Goal: Communication & Community: Answer question/provide support

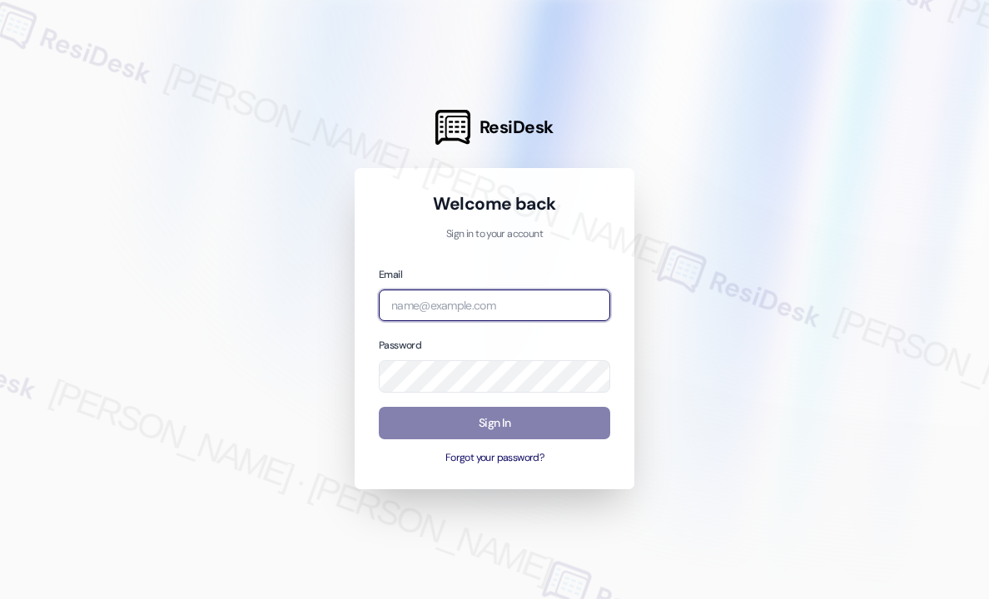
click at [434, 310] on input "email" at bounding box center [494, 306] width 231 height 32
type input "automated-surveys-kane_realty-john-roy.roles@kane_realty.com"
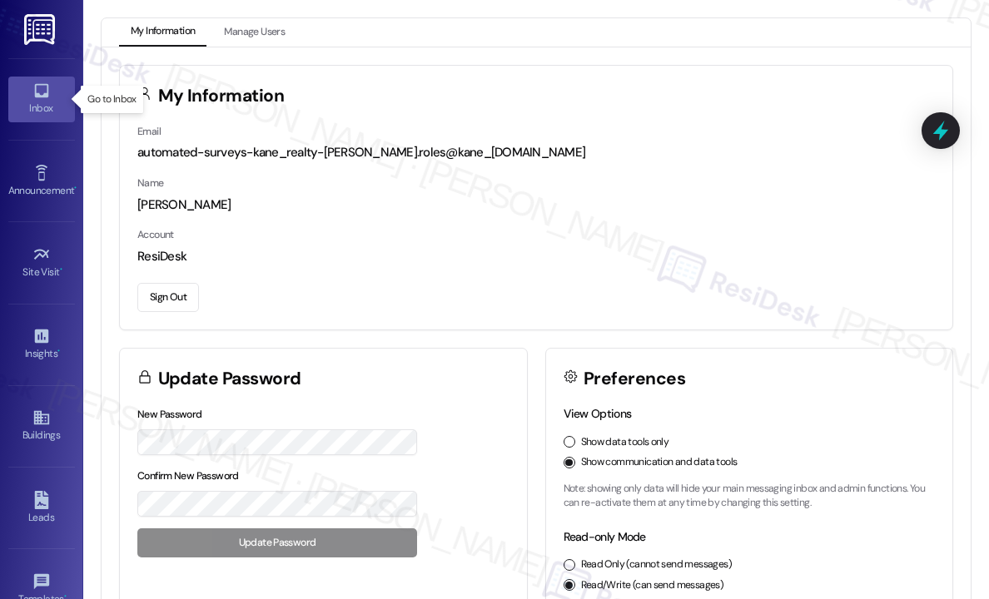
click at [42, 102] on div "Inbox" at bounding box center [41, 108] width 83 height 17
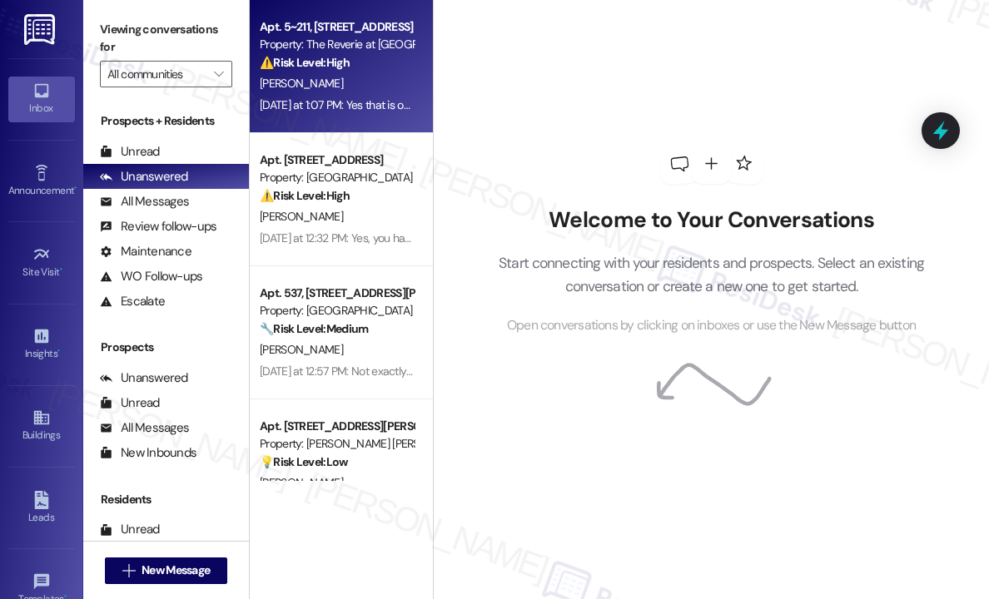
click at [386, 69] on div "⚠️ Risk Level: High The resident reports a leaky faucet (potential water damage…" at bounding box center [337, 62] width 154 height 17
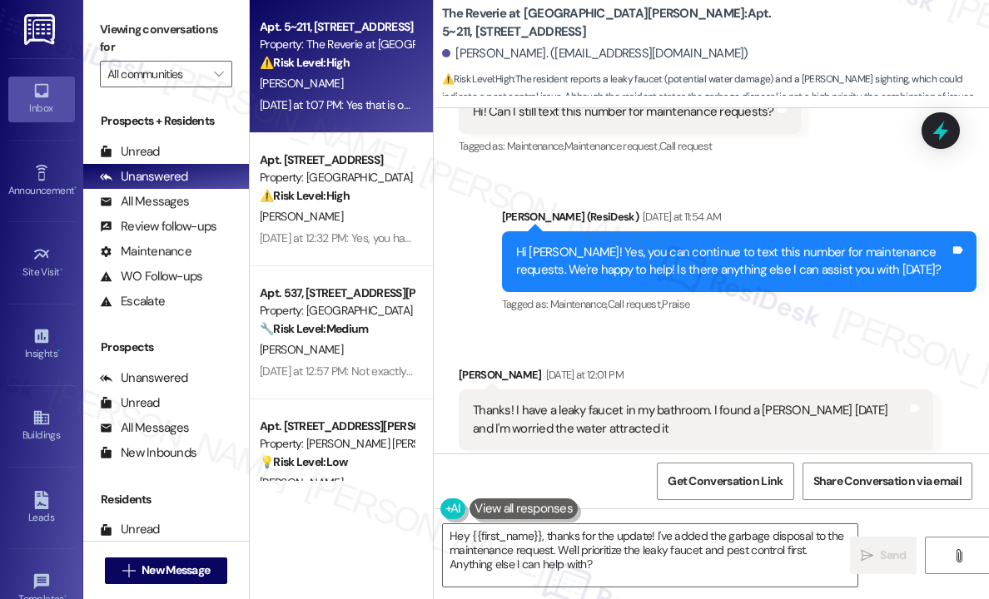
scroll to position [6567, 0]
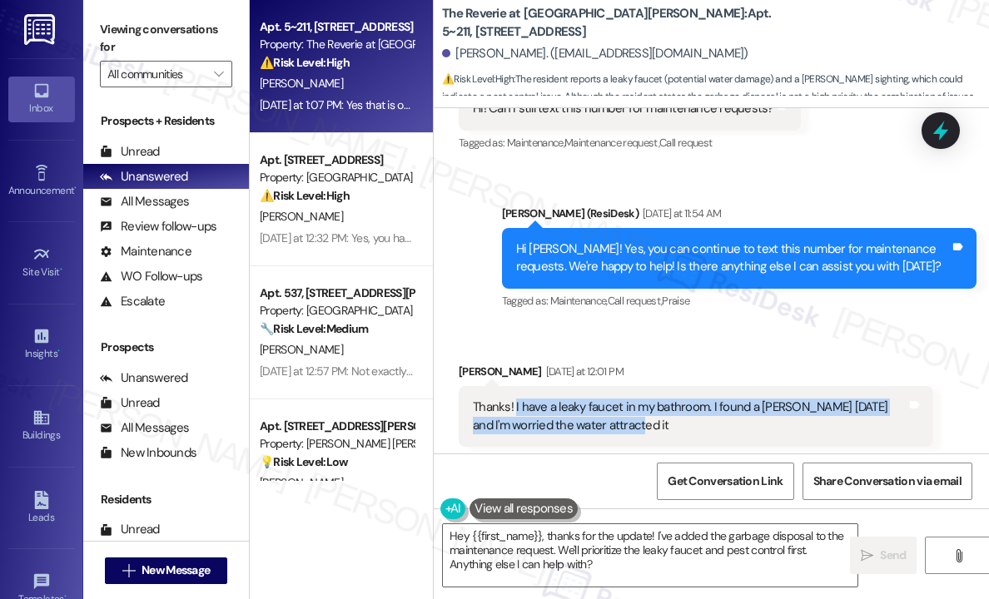
drag, startPoint x: 646, startPoint y: 358, endPoint x: 551, endPoint y: 363, distance: 95.0
click at [515, 399] on div "Thanks! I have a leaky faucet in my bathroom. I found a [PERSON_NAME] [DATE] an…" at bounding box center [690, 417] width 434 height 36
copy div "I have a leaky faucet in my bathroom. I found a roach yesterday and I'm worried…"
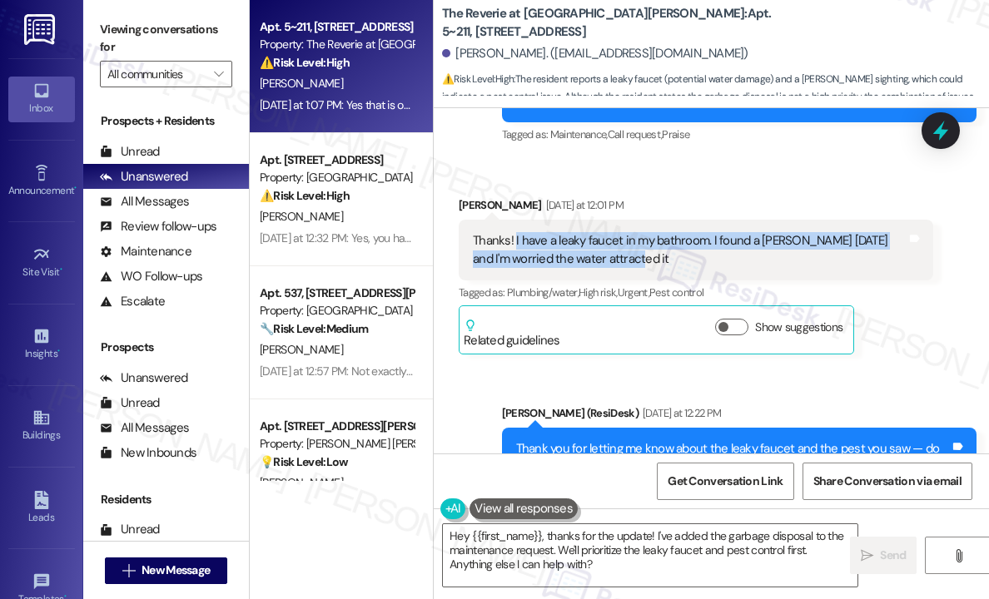
scroll to position [6983, 0]
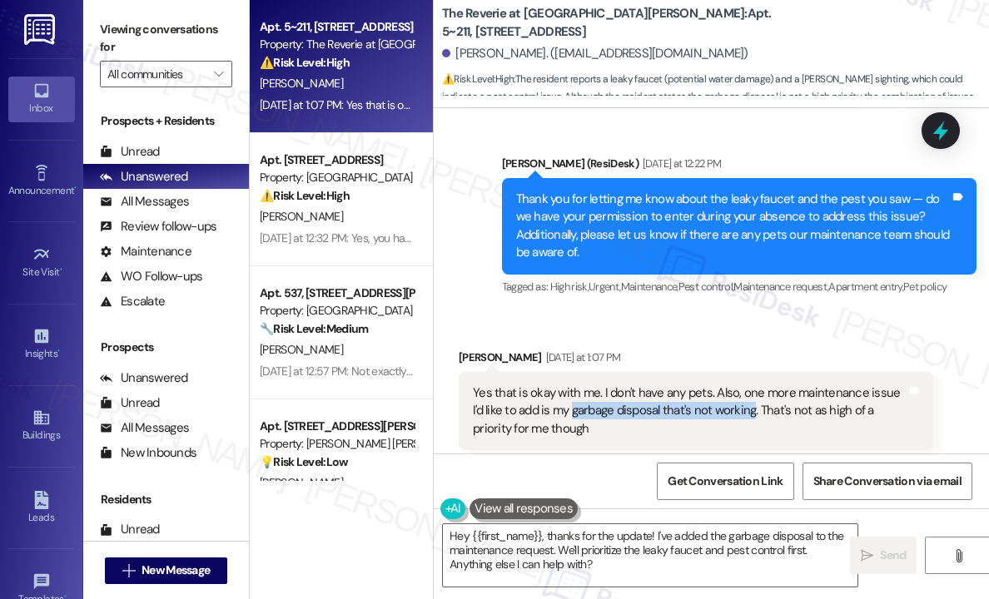
drag, startPoint x: 739, startPoint y: 341, endPoint x: 558, endPoint y: 339, distance: 181.4
click at [558, 384] on div "Yes that is okay with me. I don't have any pets. Also, one more maintenance iss…" at bounding box center [690, 410] width 434 height 53
click at [540, 384] on div "Yes that is okay with me. I don't have any pets. Also, one more maintenance iss…" at bounding box center [690, 410] width 434 height 53
copy div "my garbage disposal that's not working"
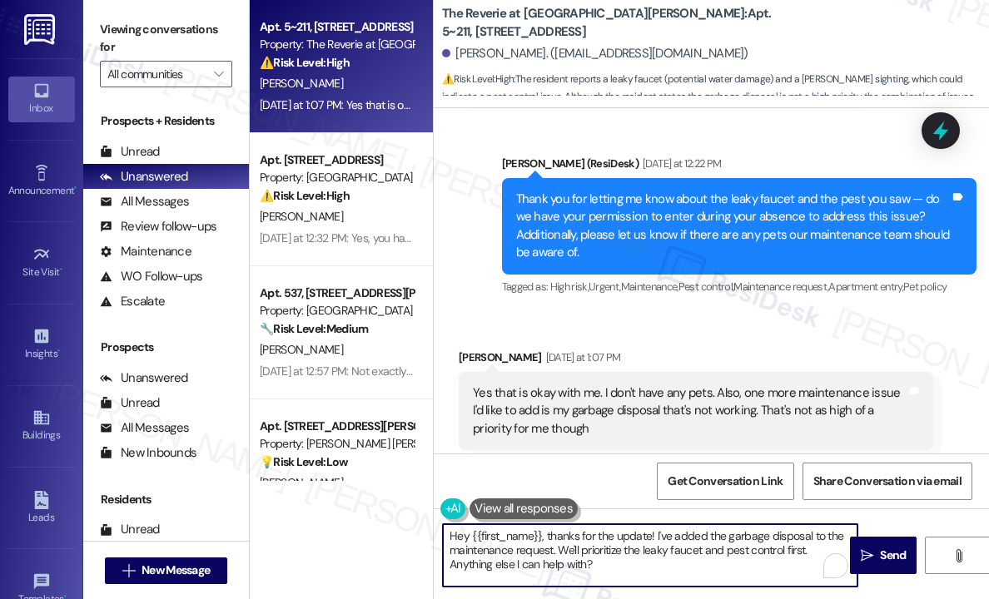
drag, startPoint x: 626, startPoint y: 576, endPoint x: 652, endPoint y: 539, distance: 45.3
click at [652, 539] on textarea "Hey {{first_name}}, thanks for the update! I've added the garbage disposal to t…" at bounding box center [650, 555] width 414 height 62
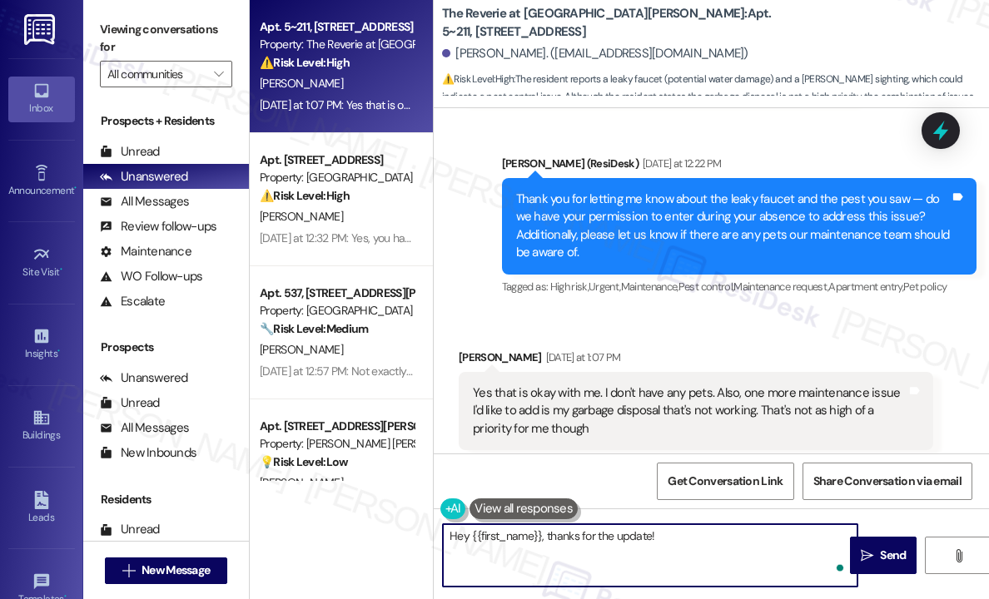
paste textarea "I’ve submitted two work orders for you — one for the leaky faucet and another f…"
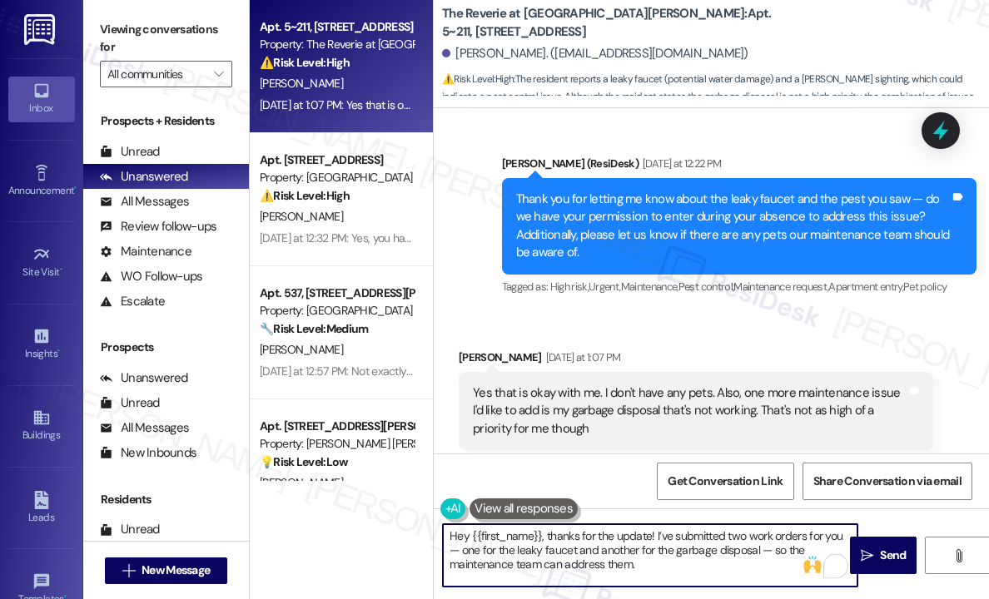
click at [686, 558] on textarea "Hey {{first_name}}, thanks for the update! I’ve submitted two work orders for y…" at bounding box center [650, 555] width 414 height 62
type textarea "Hey {{first_name}}, thanks for the update! I’ve submitted two work orders for y…"
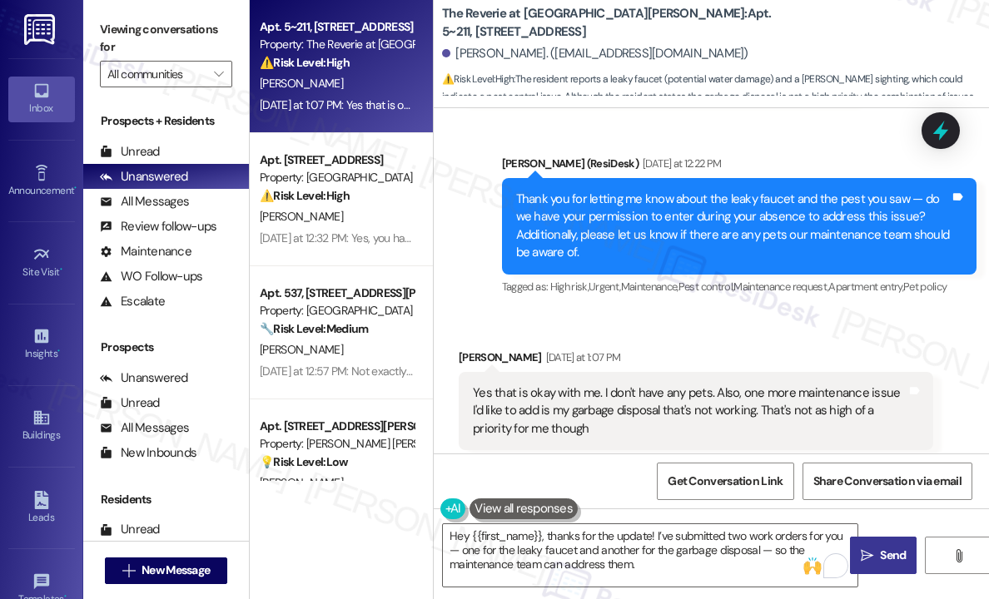
click at [872, 553] on icon "" at bounding box center [866, 555] width 12 height 13
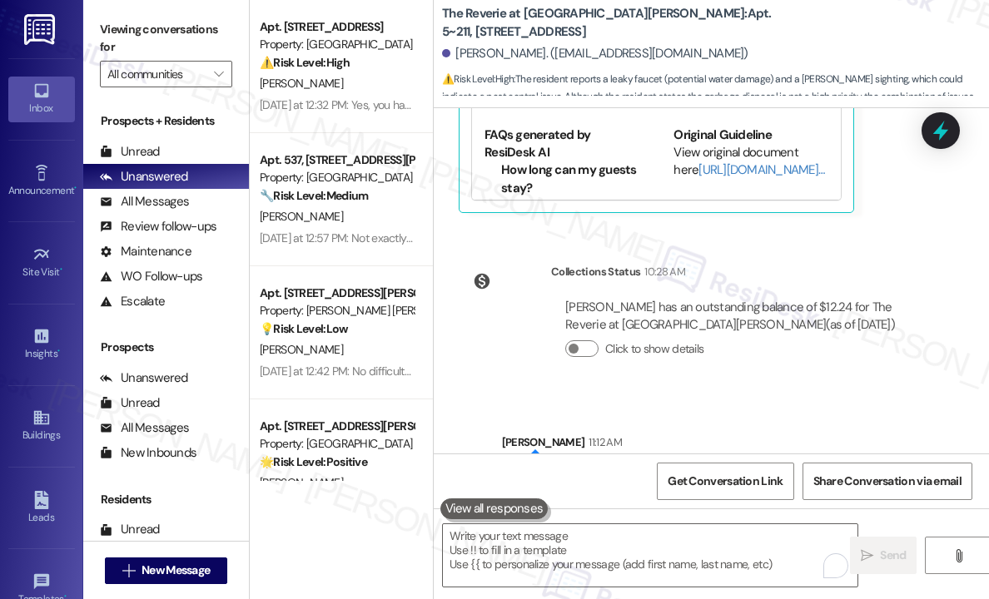
scroll to position [7555, 0]
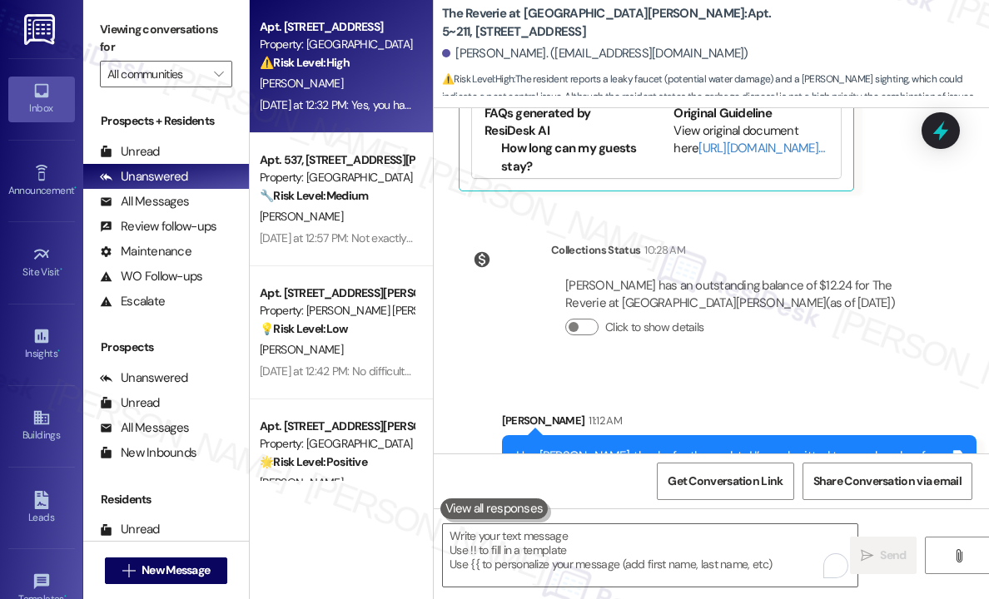
click at [389, 92] on div "[PERSON_NAME]" at bounding box center [336, 83] width 157 height 21
type textarea "Fetching suggested responses. Please feel free to read through the conversation…"
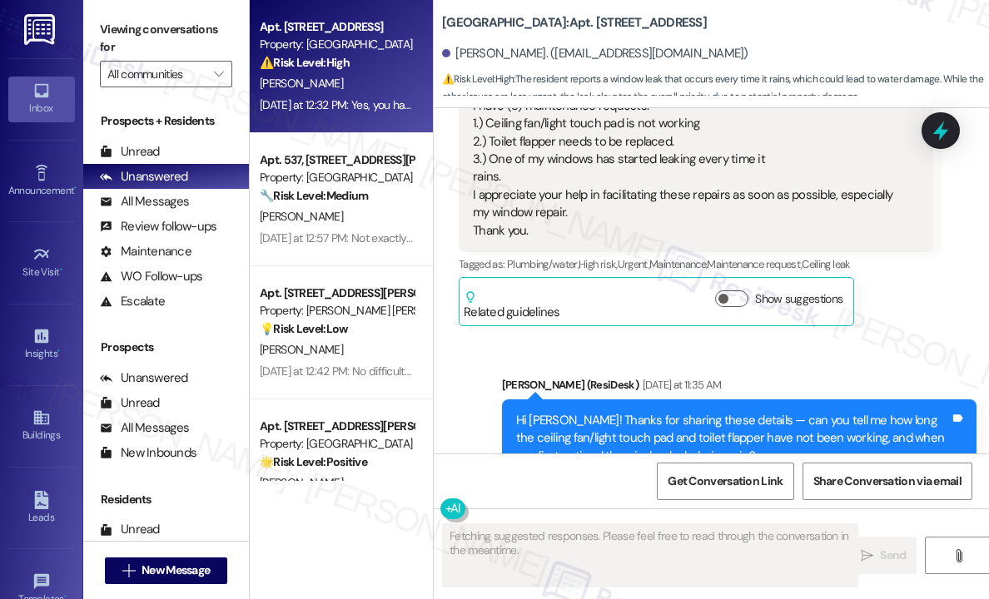
scroll to position [3177, 0]
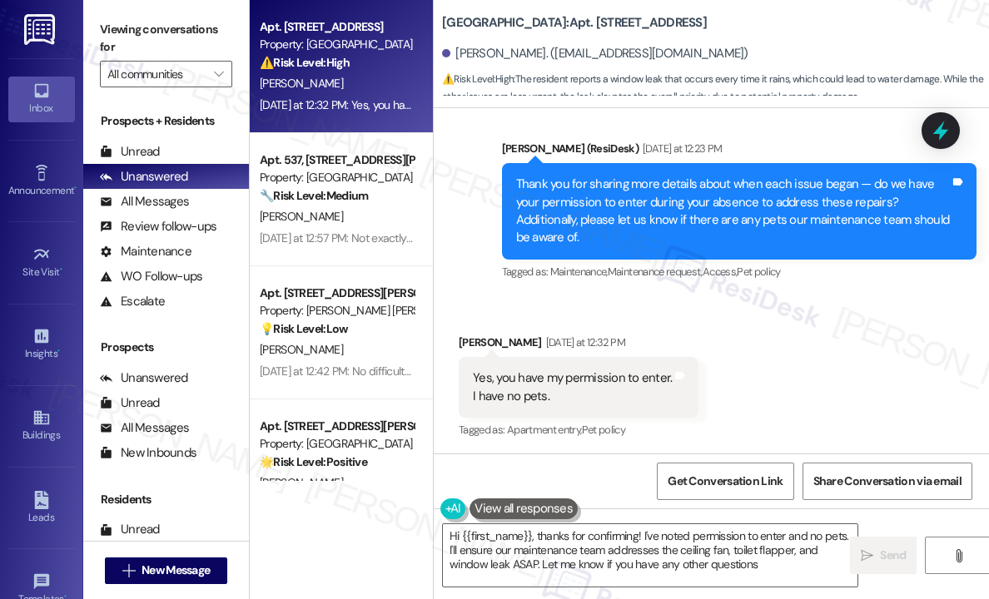
type textarea "Hi {{first_name}}, thanks for confirming! I've noted permission to enter and no…"
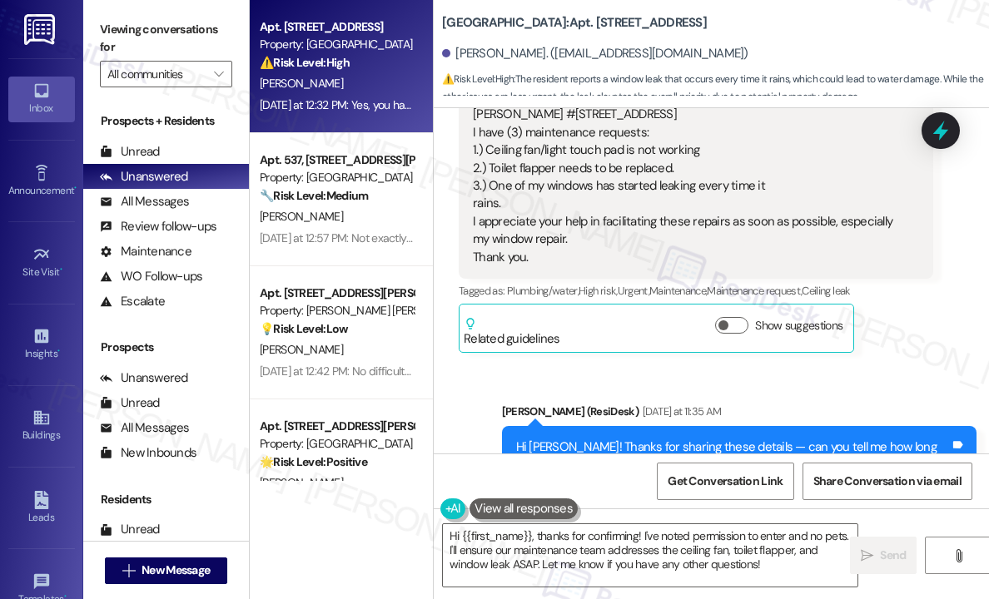
scroll to position [2430, 0]
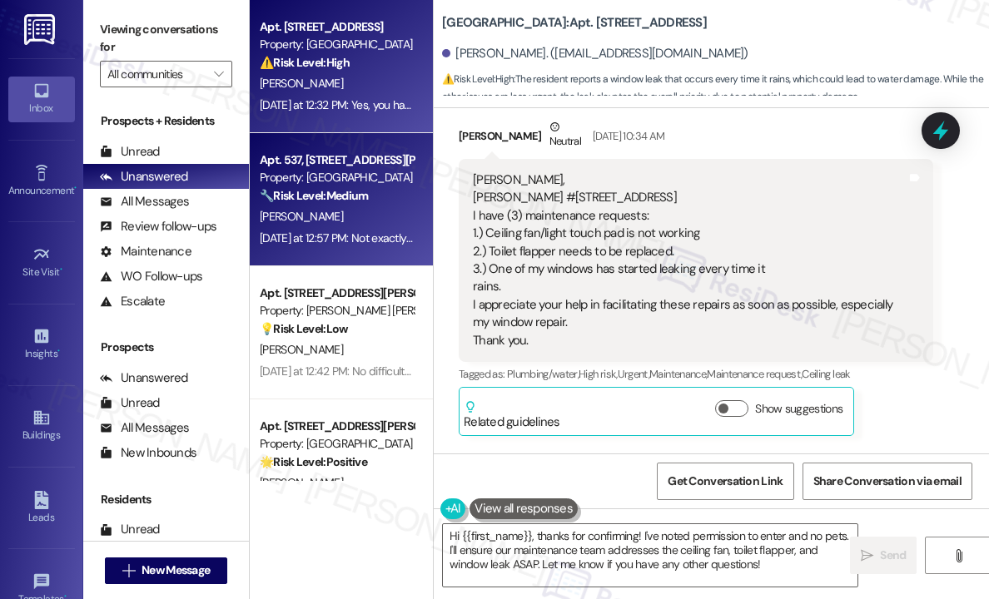
click at [409, 249] on div "Apt. 537, 2900 Erwin Rd Property: Terrazzo Durham 🔧 Risk Level: Medium The resi…" at bounding box center [341, 199] width 183 height 133
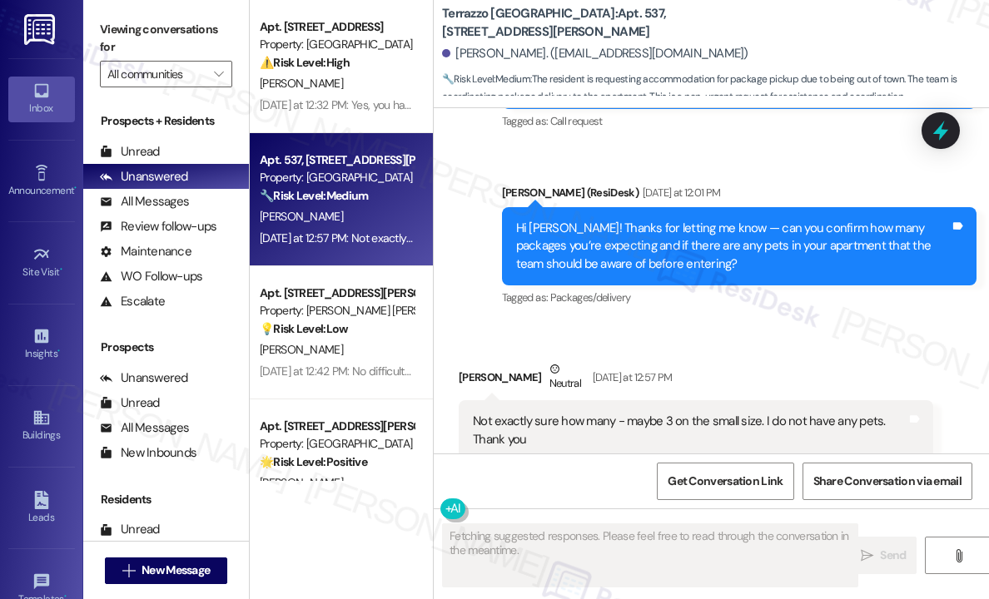
scroll to position [4420, 0]
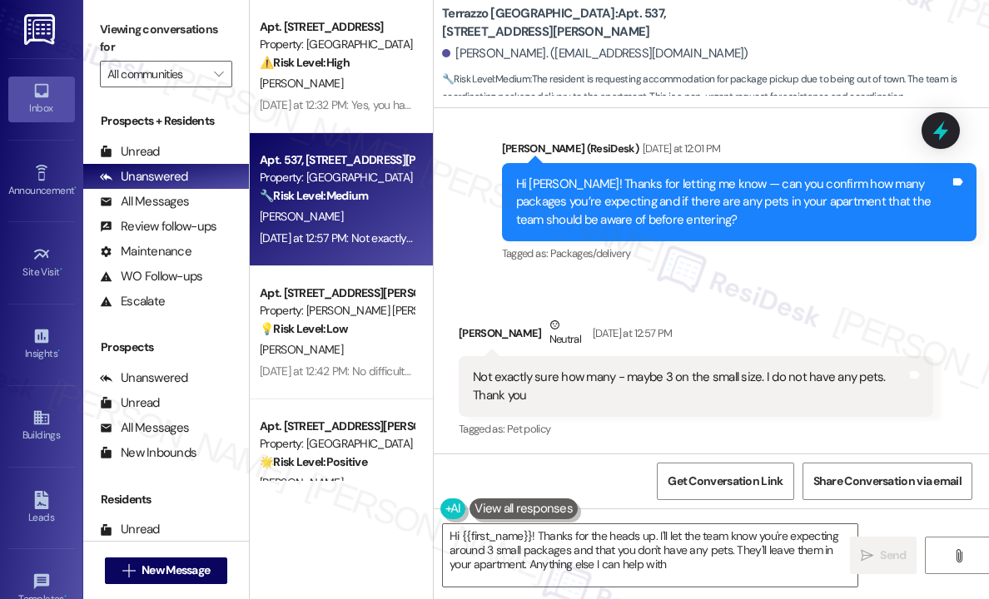
type textarea "Hi {{first_name}}! Thanks for the heads up. I'll let the team know you're expec…"
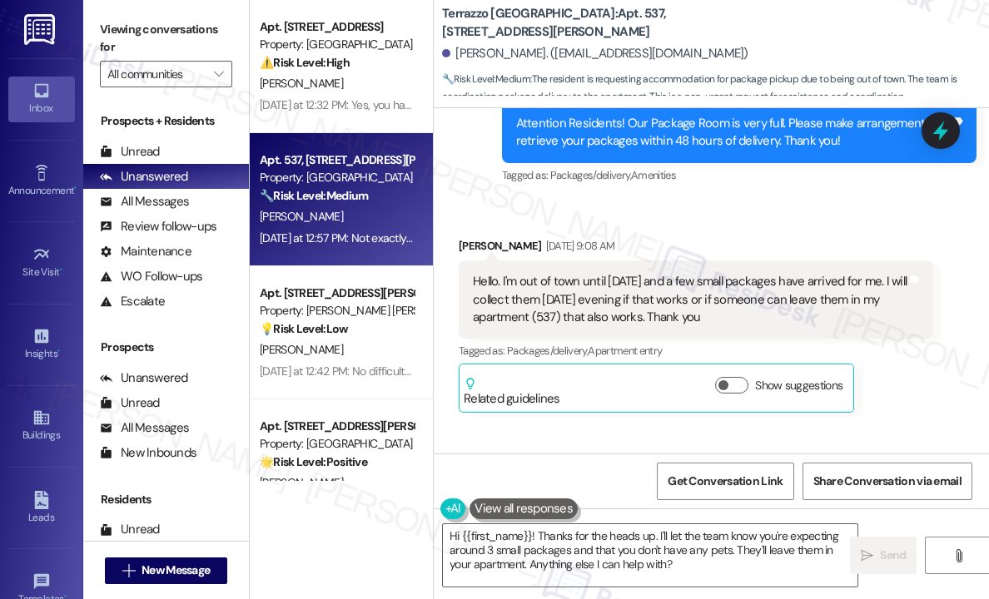
scroll to position [4004, 0]
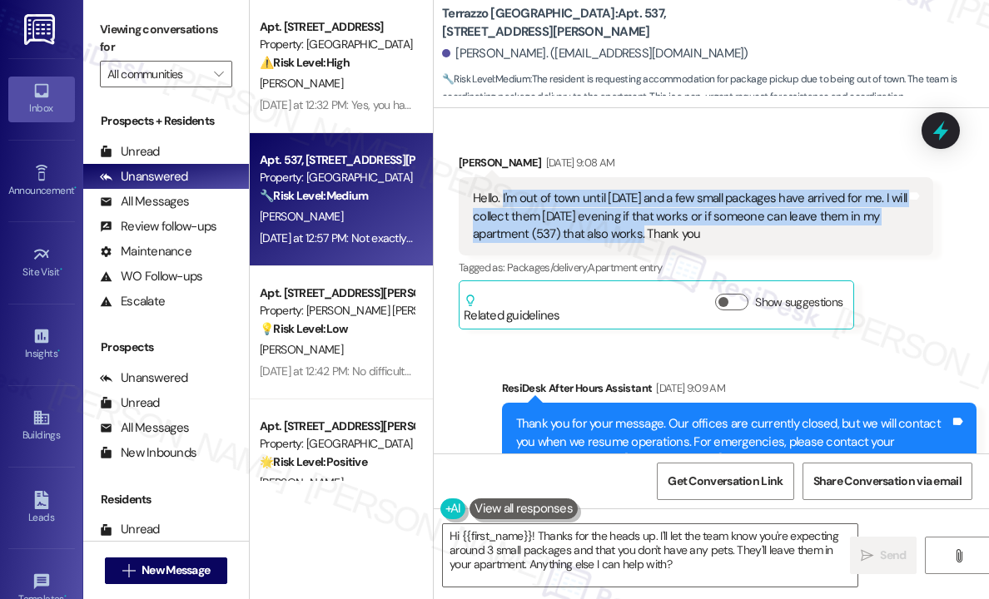
drag, startPoint x: 640, startPoint y: 239, endPoint x: 501, endPoint y: 196, distance: 145.5
click at [501, 196] on div "Hello. I'm out of town until Friday and a few small packages have arrived for m…" at bounding box center [690, 216] width 434 height 53
copy div "I'm out of town until Friday and a few small packages have arrived for me. I wi…"
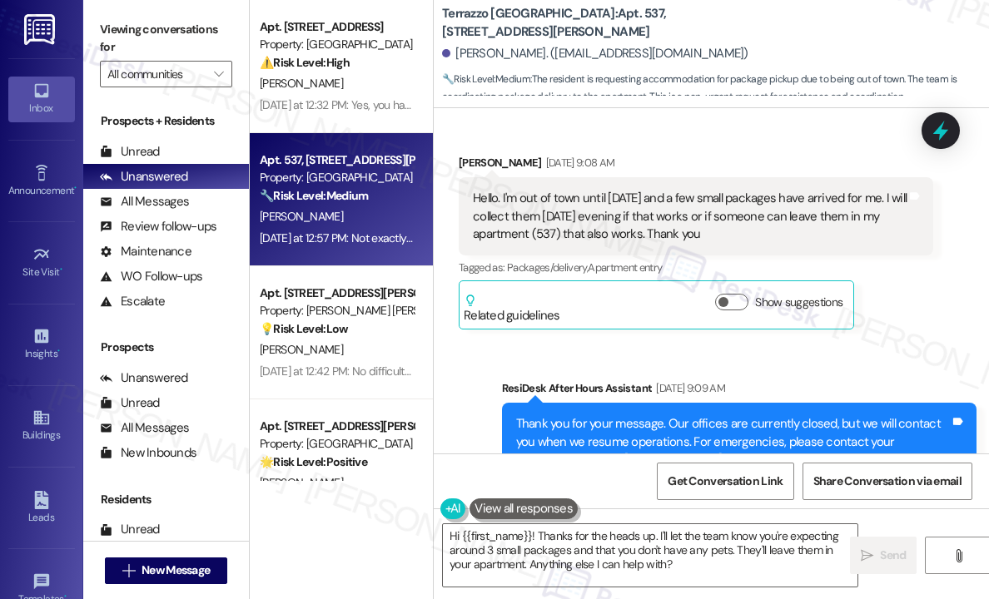
click at [826, 131] on div "Received via SMS Kate Banfield Aug 12, 2025 at 9:08 AM Hello. I'm out of town u…" at bounding box center [711, 228] width 555 height 225
click at [964, 130] on div at bounding box center [940, 130] width 50 height 47
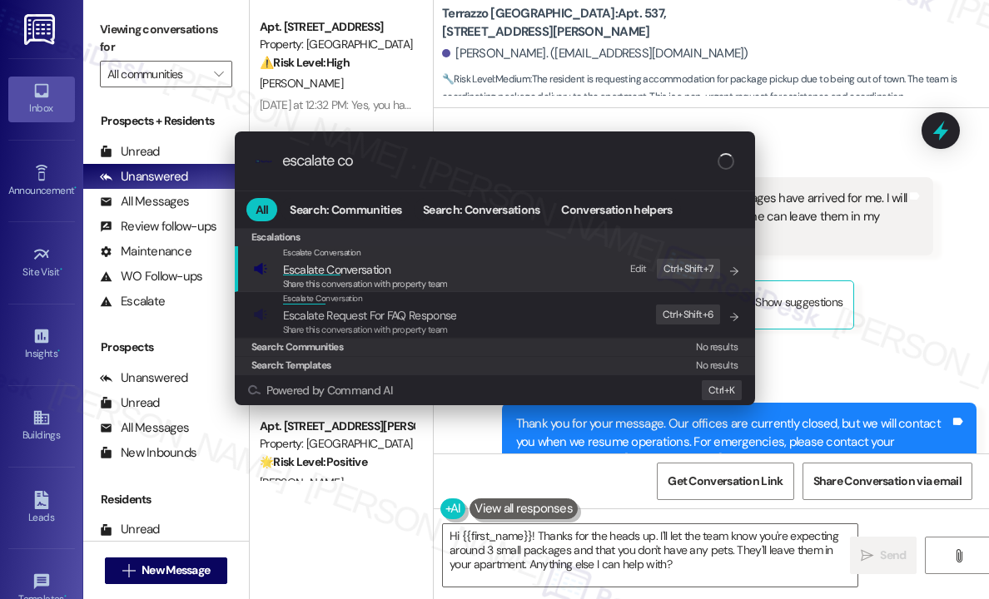
type input "escalate con"
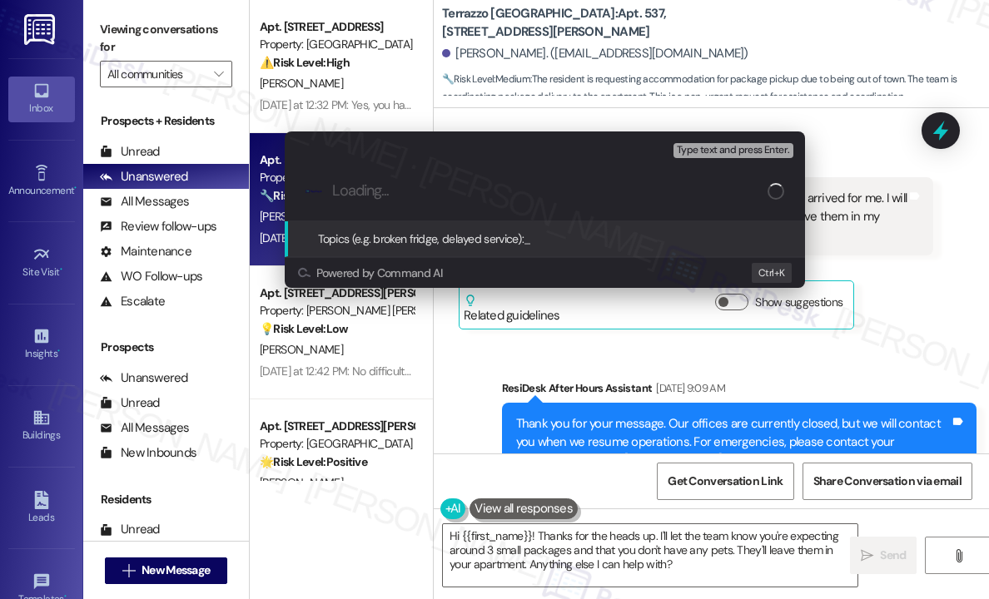
type input "Request to Hold or Deliver Packages to Apartment 537 Until Friday Evening"
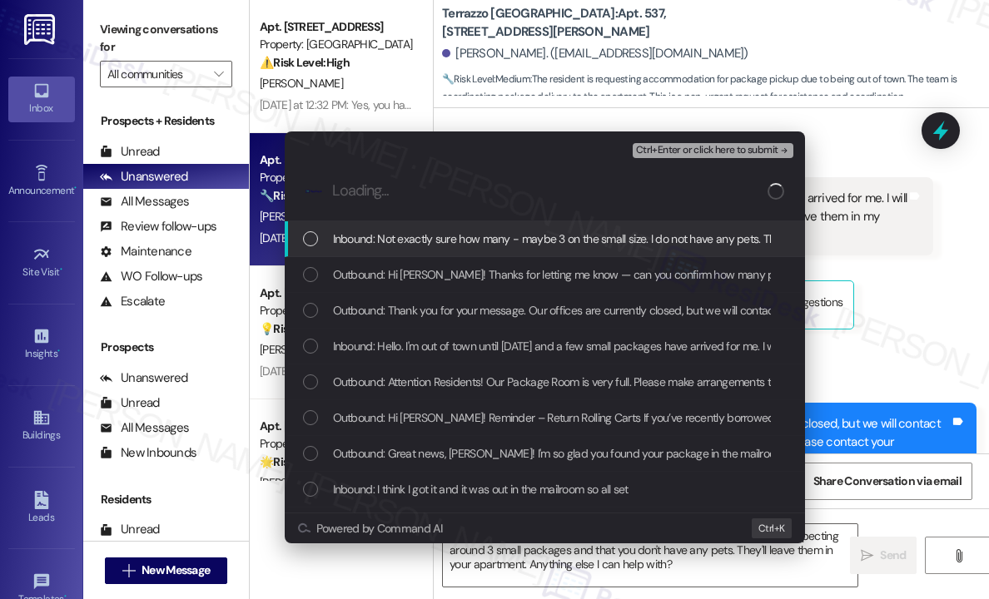
scroll to position [0, 0]
click at [496, 249] on div "Inbound: Not exactly sure how many - maybe 3 on the small size. I do not have a…" at bounding box center [545, 239] width 520 height 36
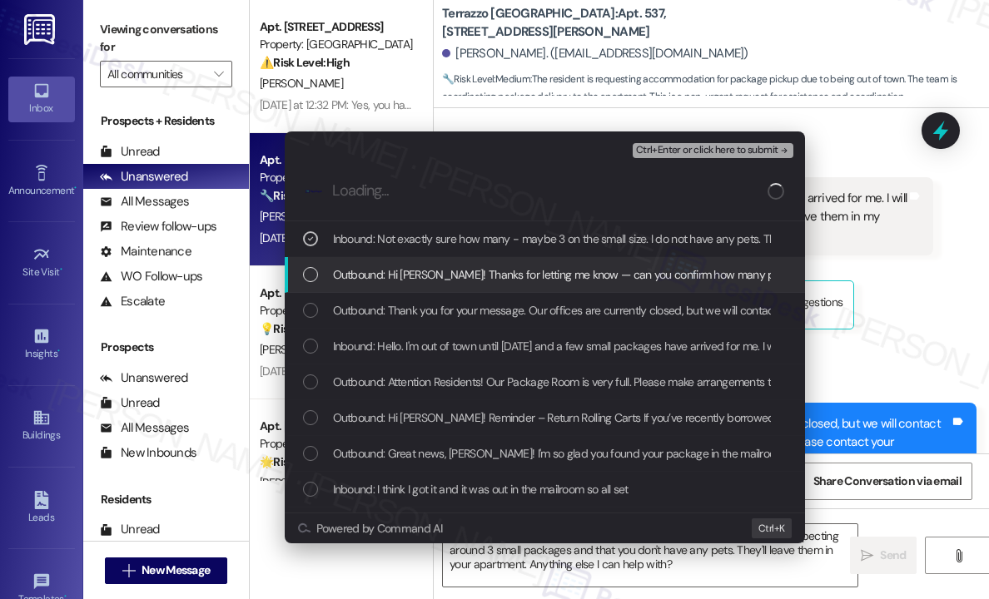
click at [498, 270] on span "Outbound: Hi Kate! Thanks for letting me know — can you confirm how many packag…" at bounding box center [844, 274] width 1023 height 18
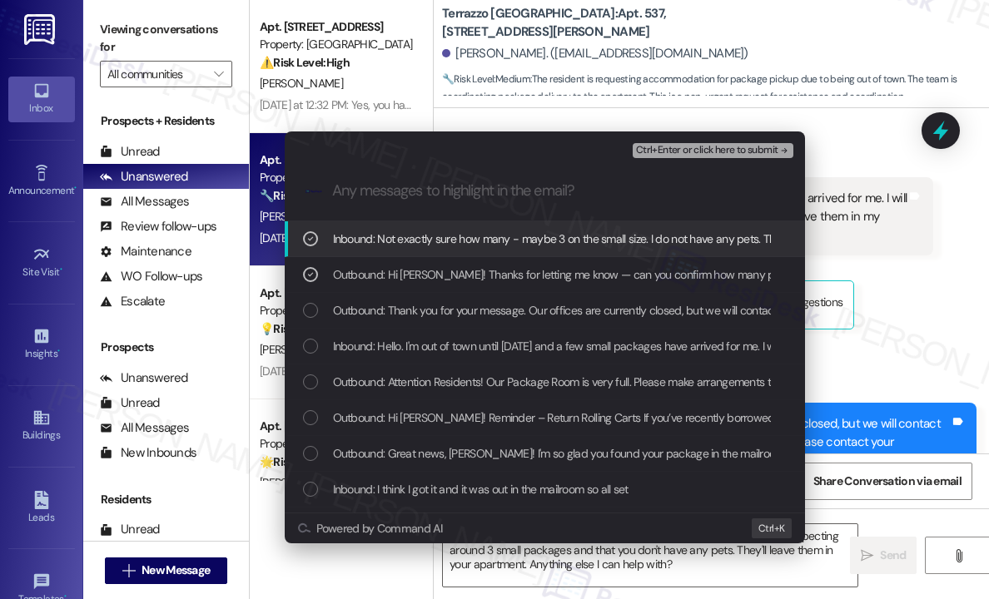
click at [497, 304] on span "Outbound: Thank you for your message. Our offices are currently closed, but we …" at bounding box center [826, 310] width 986 height 18
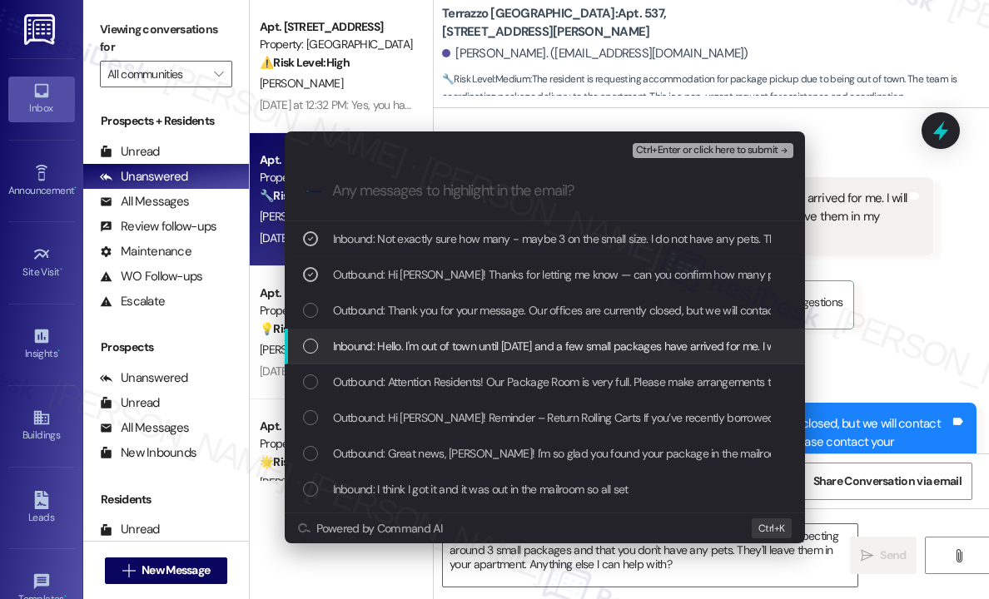
click at [495, 344] on span "Inbound: Hello. I'm out of town until Friday and a few small packages have arri…" at bounding box center [849, 346] width 1033 height 18
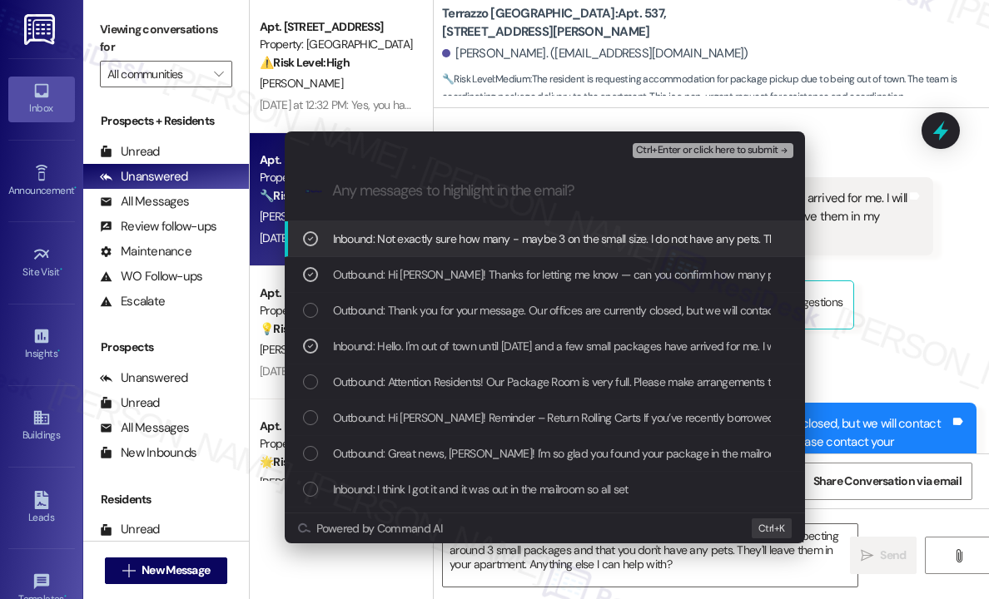
click at [726, 146] on span "Ctrl+Enter or click here to submit" at bounding box center [707, 151] width 142 height 12
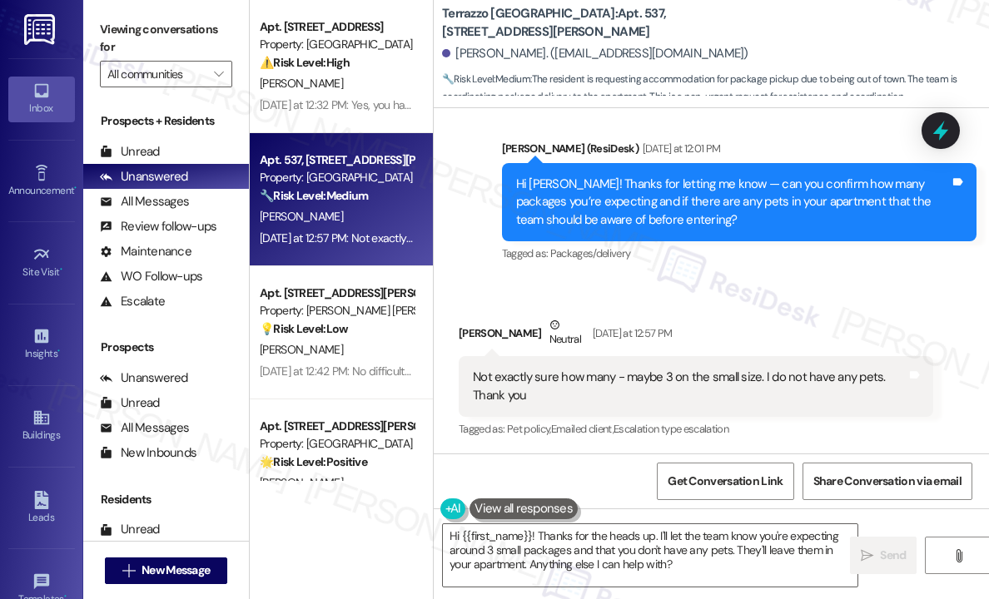
scroll to position [4420, 0]
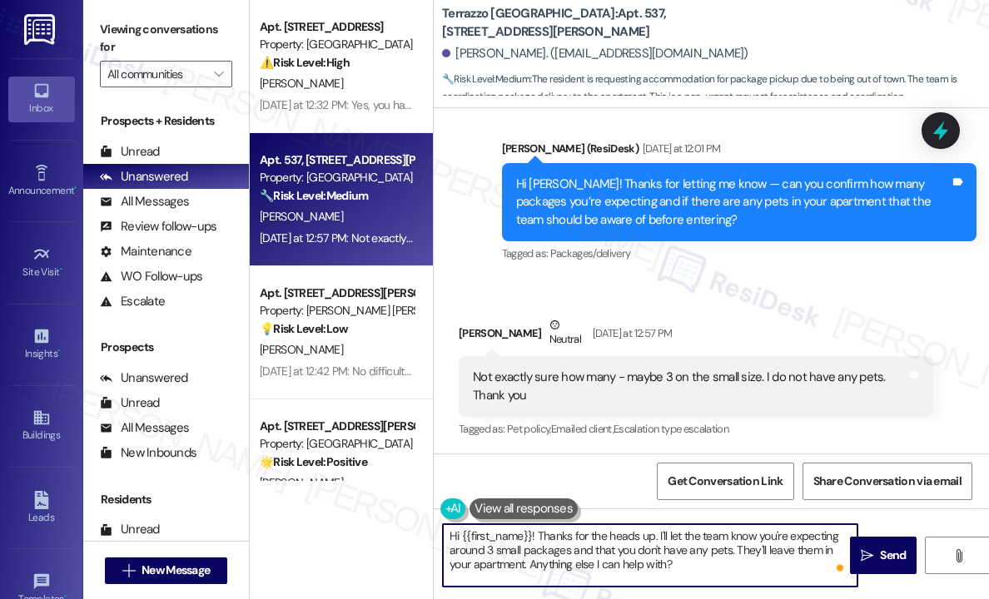
drag, startPoint x: 687, startPoint y: 568, endPoint x: 538, endPoint y: 535, distance: 153.4
click at [538, 535] on textarea "Hi {{first_name}}! Thanks for the heads up. I'll let the team know you're expec…" at bounding box center [650, 555] width 414 height 62
paste textarea "I’ve forwarded your request to the site team, and they’ll review it to determin…"
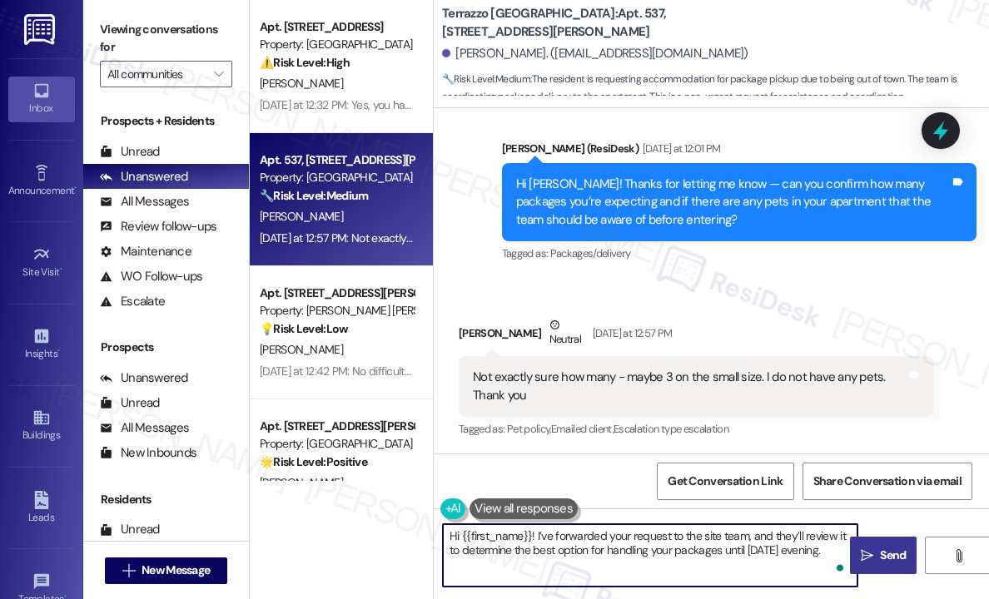
type textarea "Hi {{first_name}}! I’ve forwarded your request to the site team, and they’ll re…"
click at [868, 554] on icon "" at bounding box center [866, 555] width 12 height 13
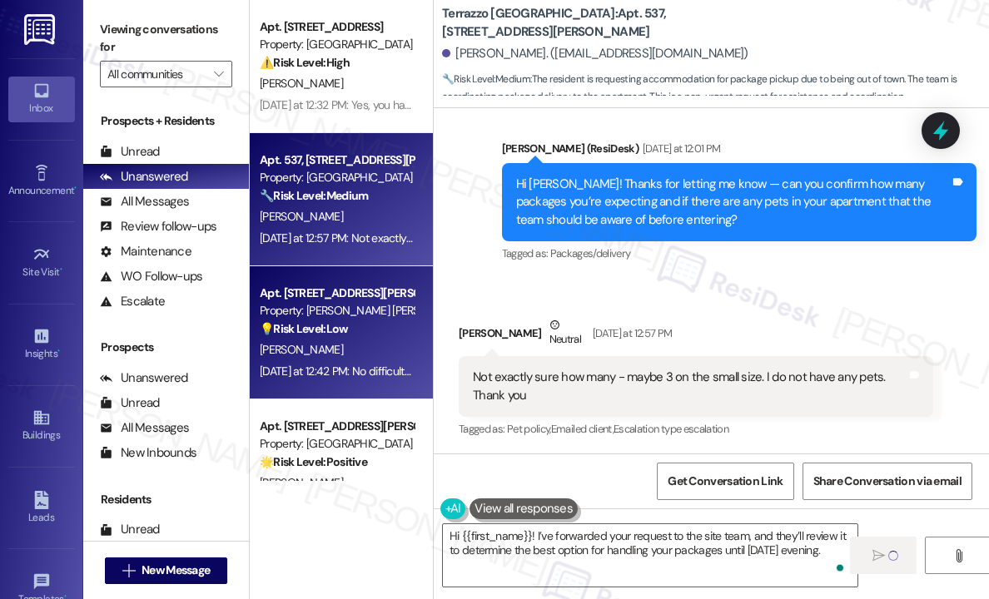
click at [326, 358] on div "[PERSON_NAME]" at bounding box center [336, 349] width 157 height 21
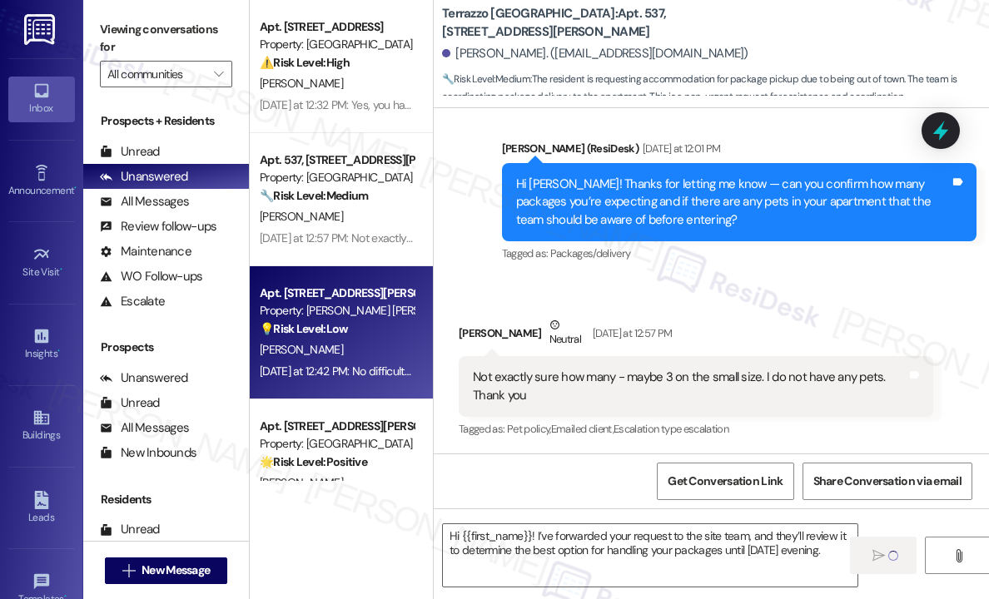
type textarea "Fetching suggested responses. Please feel free to read through the conversation…"
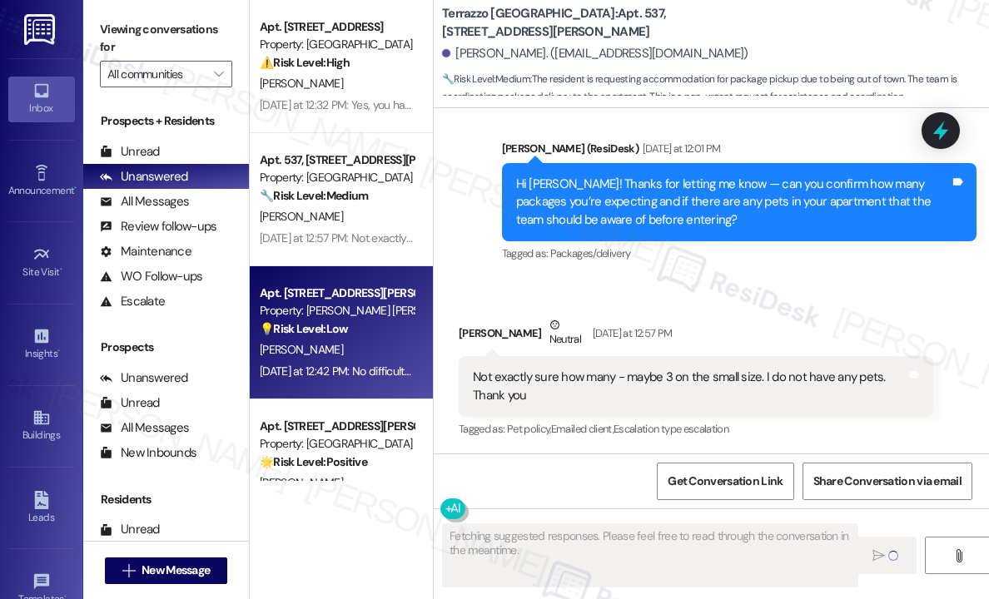
scroll to position [469, 0]
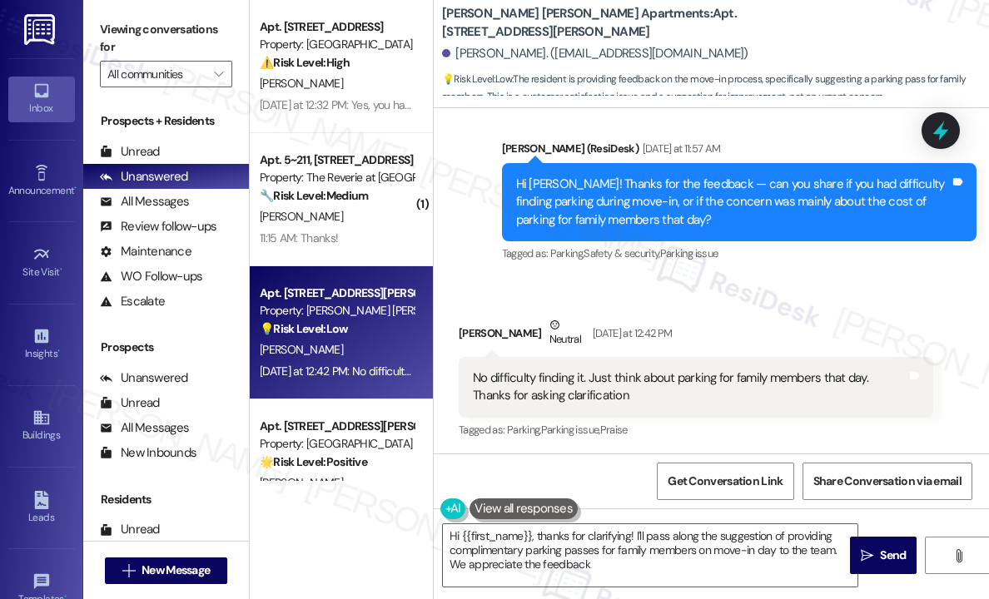
type textarea "Hi {{first_name}}, thanks for clarifying! I'll pass along the suggestion of pro…"
click at [805, 270] on div "Sent via SMS Sarah (ResiDesk) Yesterday at 11:57 AM Hi Stephanie! Thanks for th…" at bounding box center [738, 202] width 499 height 151
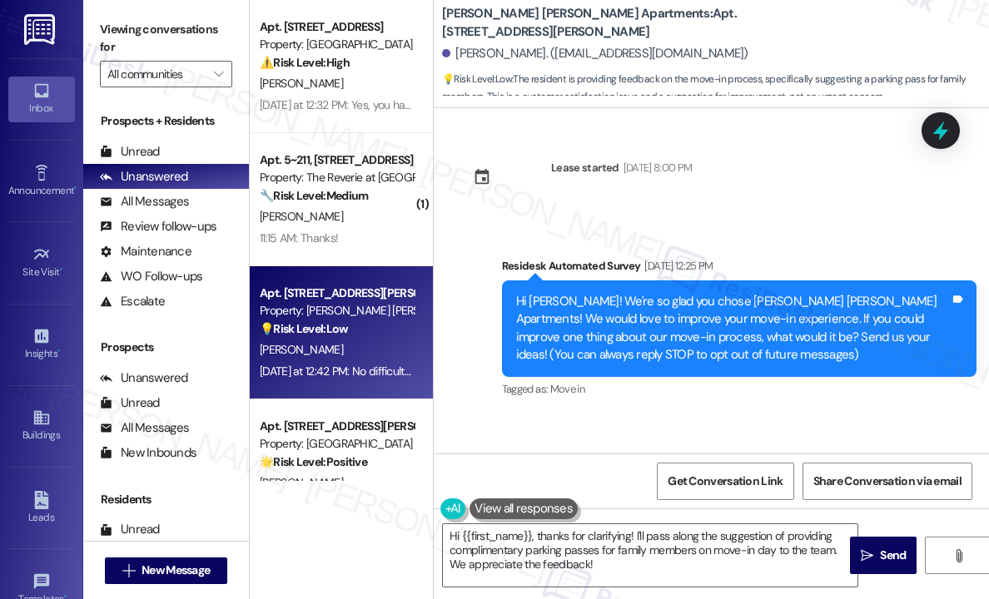
scroll to position [250, 0]
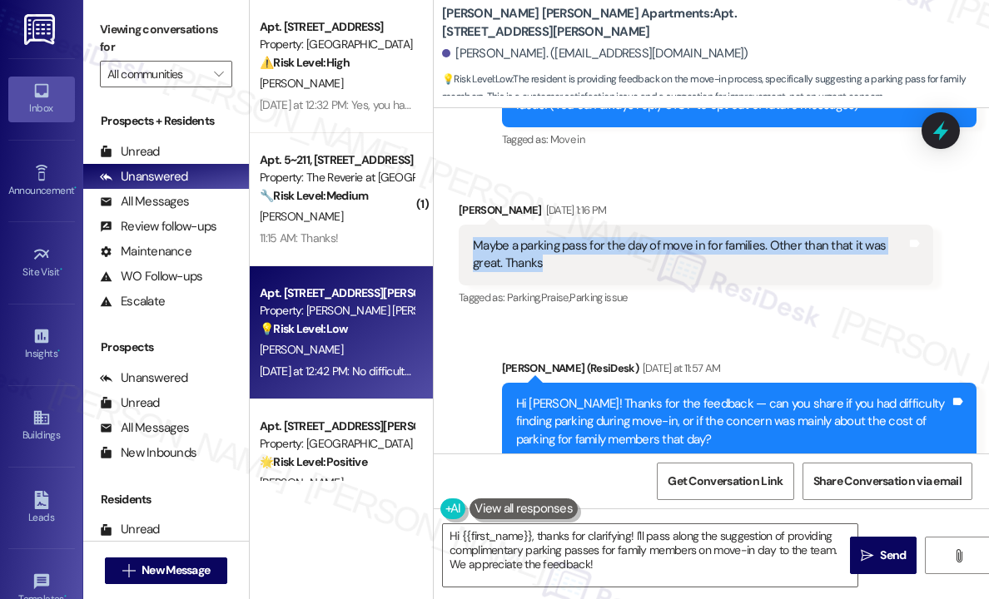
drag, startPoint x: 572, startPoint y: 261, endPoint x: 472, endPoint y: 242, distance: 101.7
click at [473, 242] on div "Maybe a parking pass for the day of move in for families. Other than that it wa…" at bounding box center [690, 255] width 434 height 36
copy div "Maybe a parking pass for the day of move in for families. Other than that it wa…"
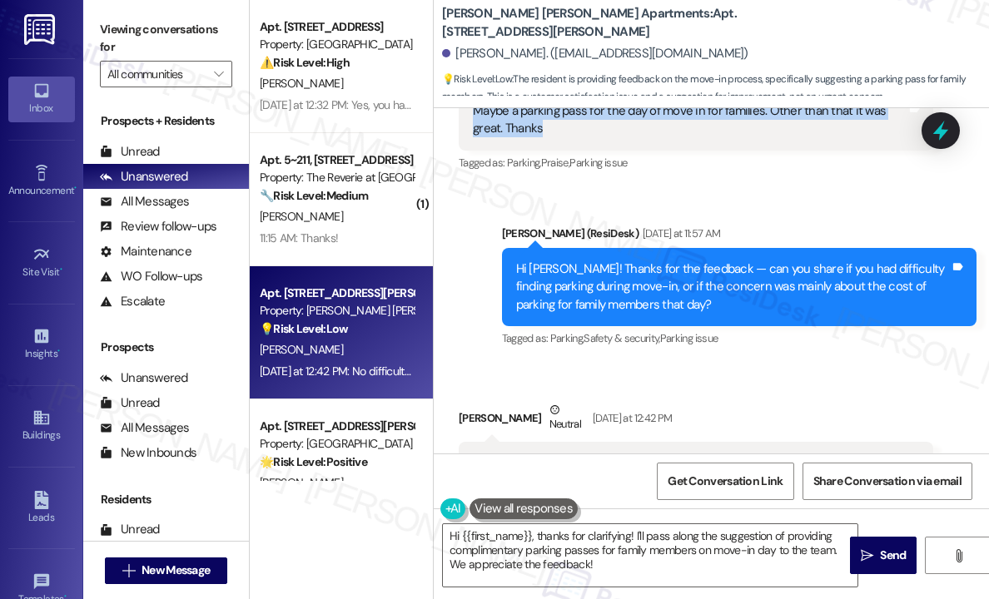
scroll to position [470, 0]
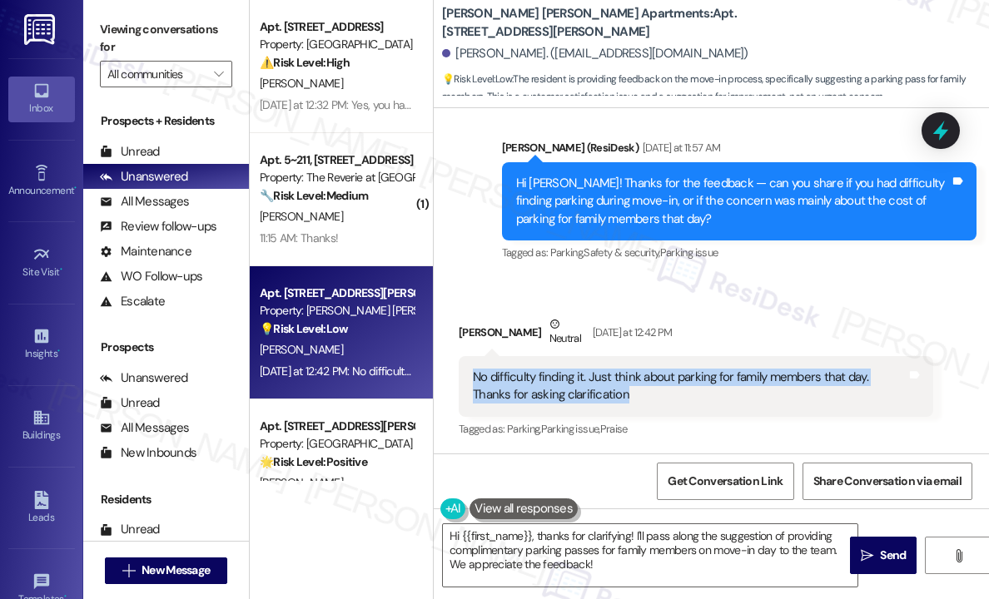
drag, startPoint x: 655, startPoint y: 392, endPoint x: 469, endPoint y: 377, distance: 186.2
click at [469, 377] on div "No difficulty finding it. Just think about parking for family members that day.…" at bounding box center [695, 386] width 474 height 61
copy div "No difficulty finding it. Just think about parking for family members that day.…"
click at [938, 126] on icon at bounding box center [940, 131] width 22 height 22
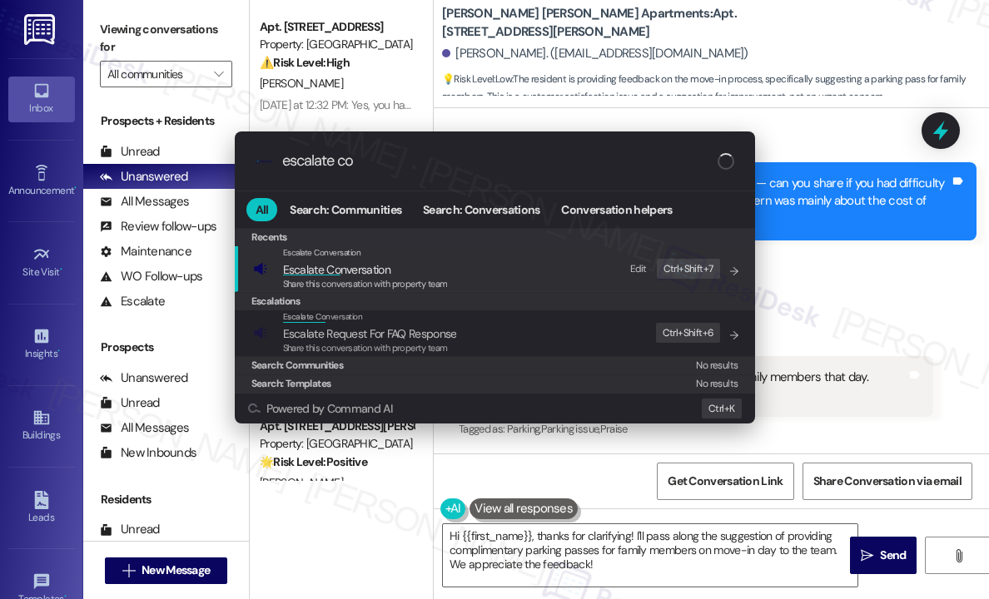
type input "escalate con"
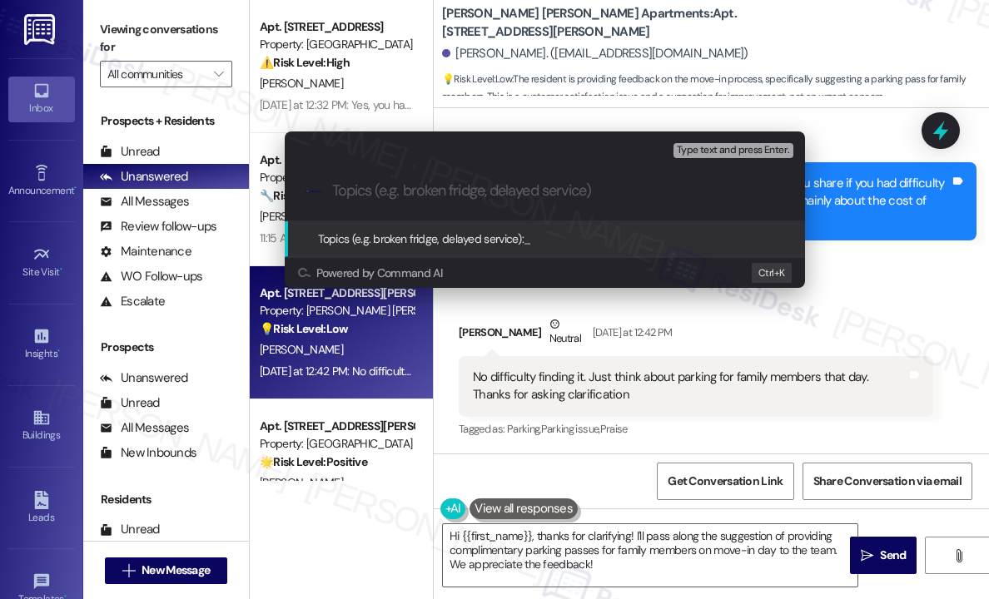
paste input "Suggestion for Move-In Day Family Parking Pass"
type input "Suggestion for Move-In Day Family Parking Pass"
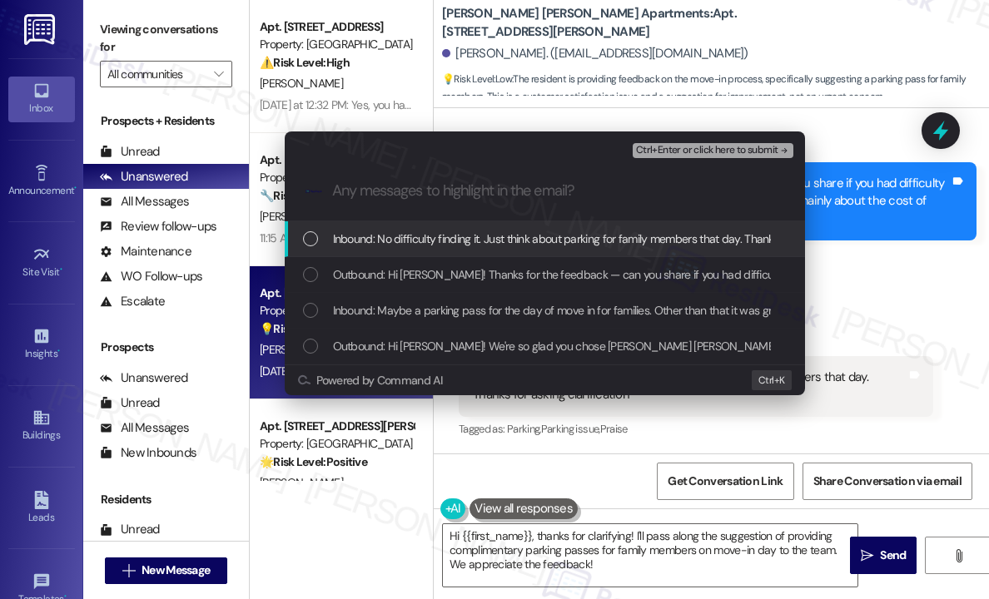
click at [419, 232] on span "Inbound: No difficulty finding it. Just think about parking for family members …" at bounding box center [609, 239] width 553 height 18
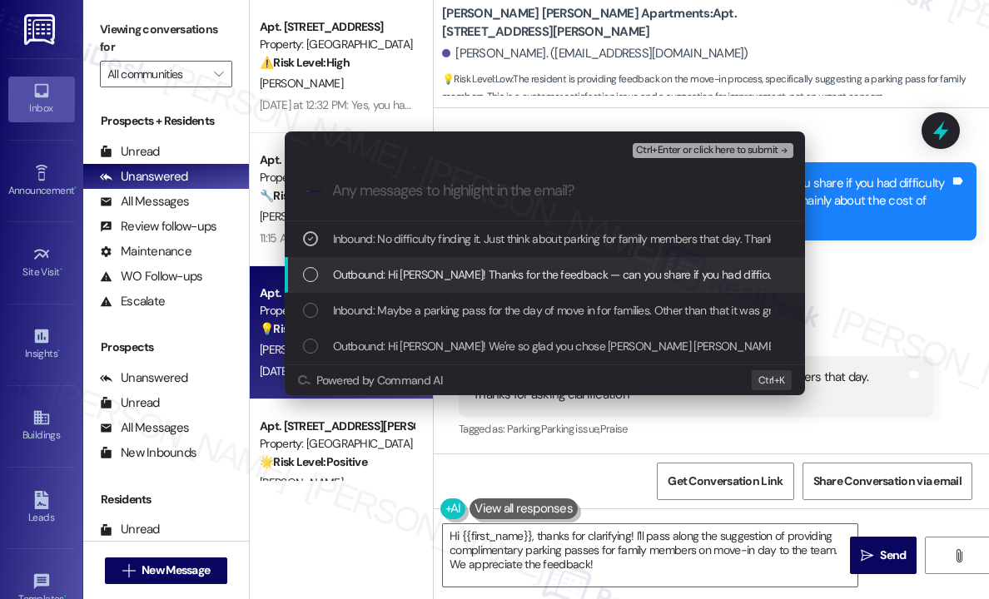
click at [429, 280] on span "Outbound: Hi Stephanie! Thanks for the feedback — can you share if you had diff…" at bounding box center [840, 274] width 1015 height 18
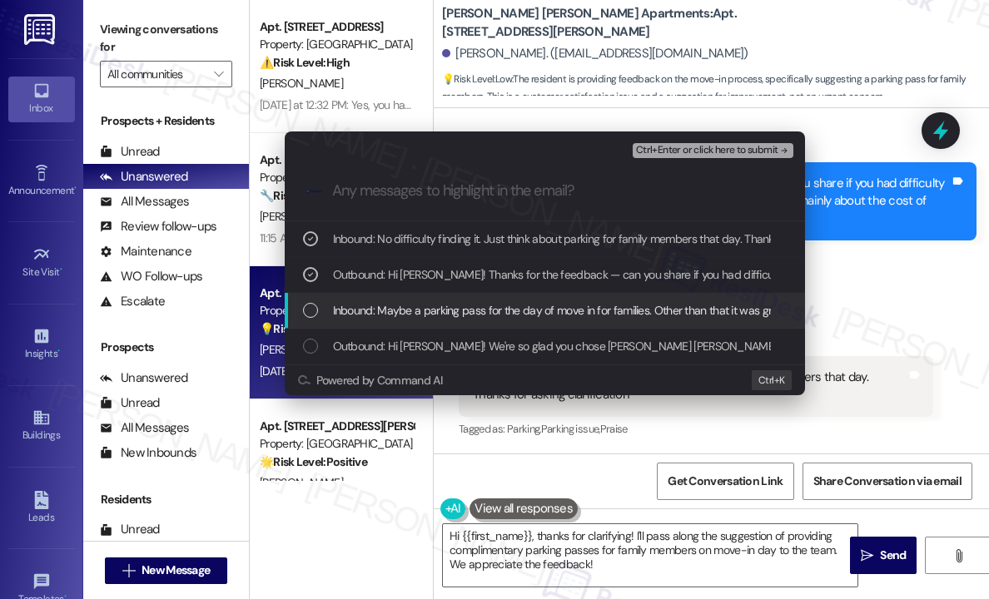
click at [432, 315] on span "Inbound: Maybe a parking pass for the day of move in for families. Other than t…" at bounding box center [580, 310] width 494 height 18
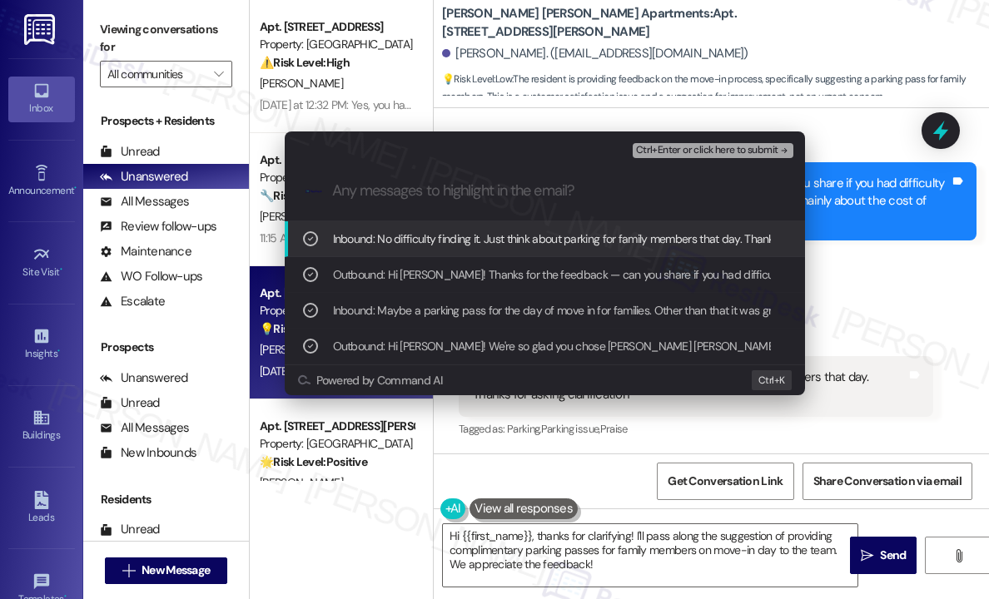
click at [719, 149] on span "Ctrl+Enter or click here to submit" at bounding box center [707, 151] width 142 height 12
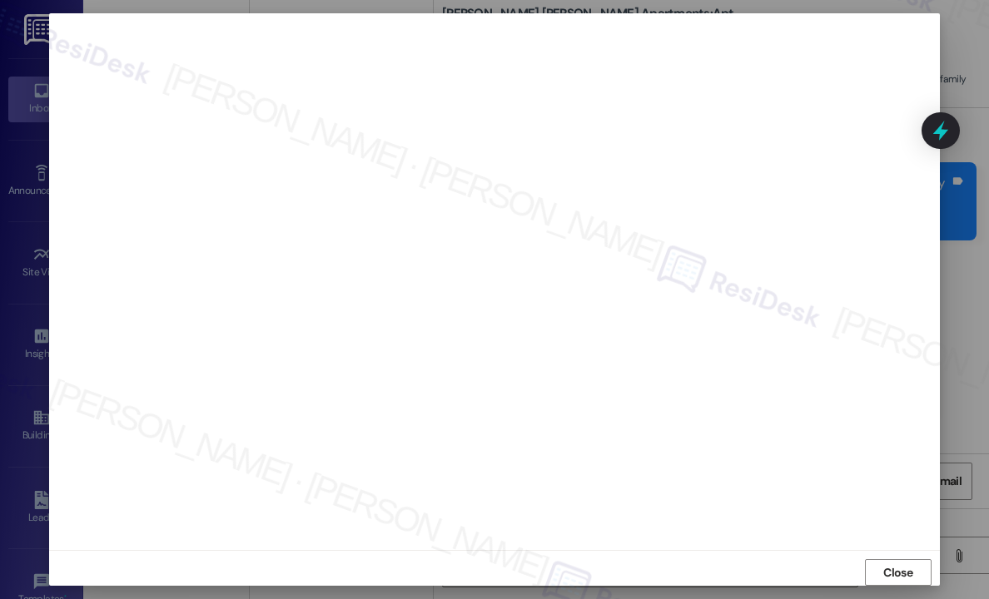
scroll to position [469, 0]
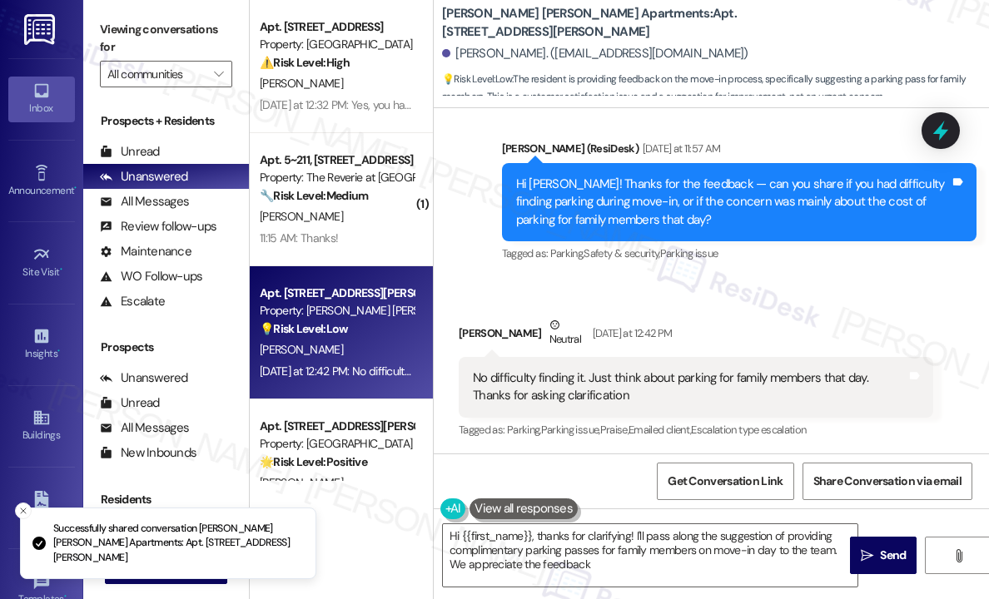
type textarea "Hi {{first_name}}, thanks for clarifying! I'll pass along the suggestion of pro…"
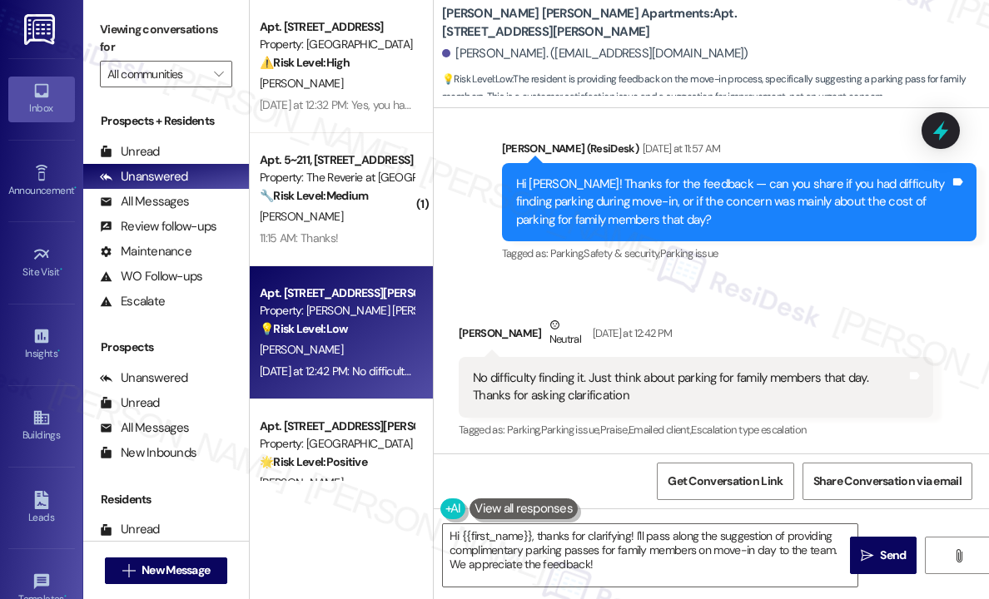
scroll to position [470, 0]
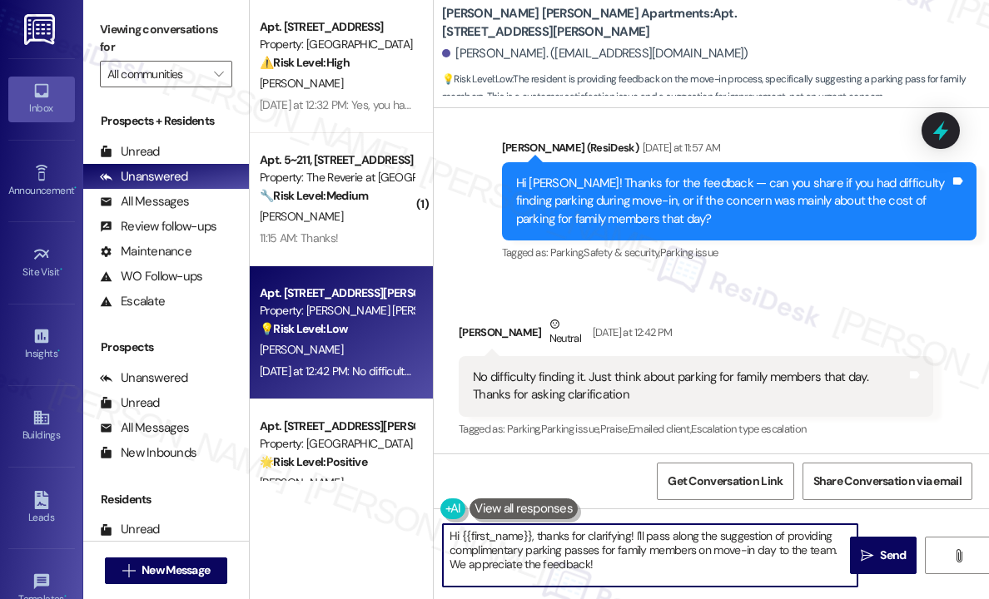
click at [687, 553] on textarea "Hi {{first_name}}, thanks for clarifying! I'll pass along the suggestion of pro…" at bounding box center [650, 555] width 414 height 62
click at [689, 554] on textarea "Hi {{first_name}}, thanks for clarifying! I'll pass along the suggestion of pro…" at bounding box center [650, 555] width 414 height 62
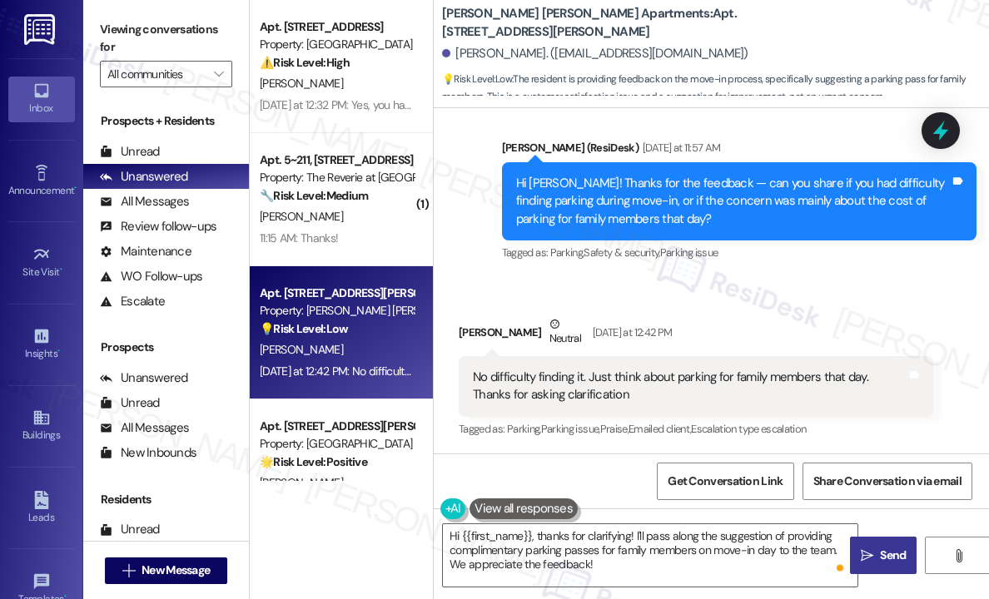
click at [899, 556] on span "Send" at bounding box center [893, 555] width 26 height 17
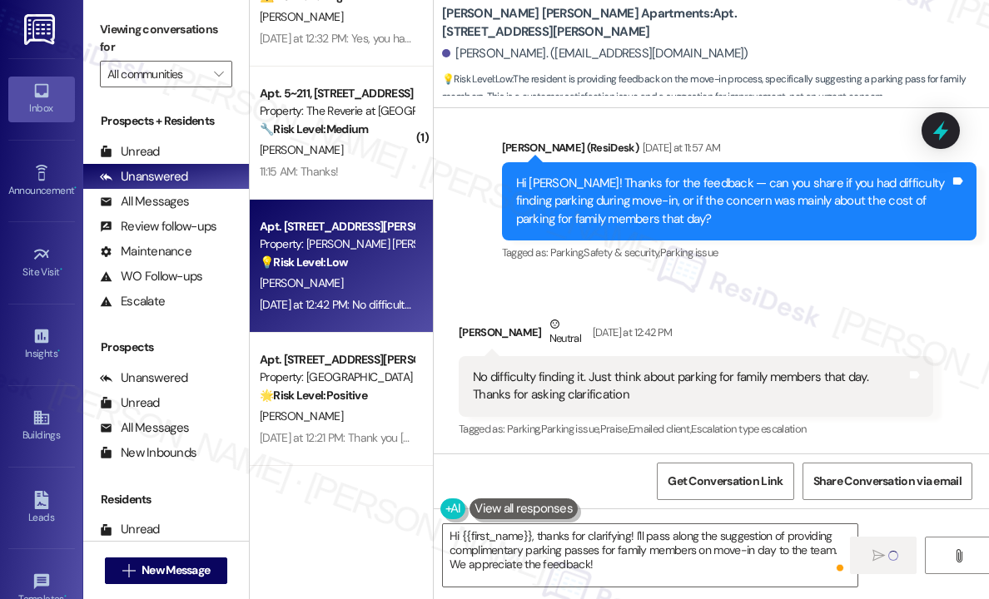
scroll to position [166, 0]
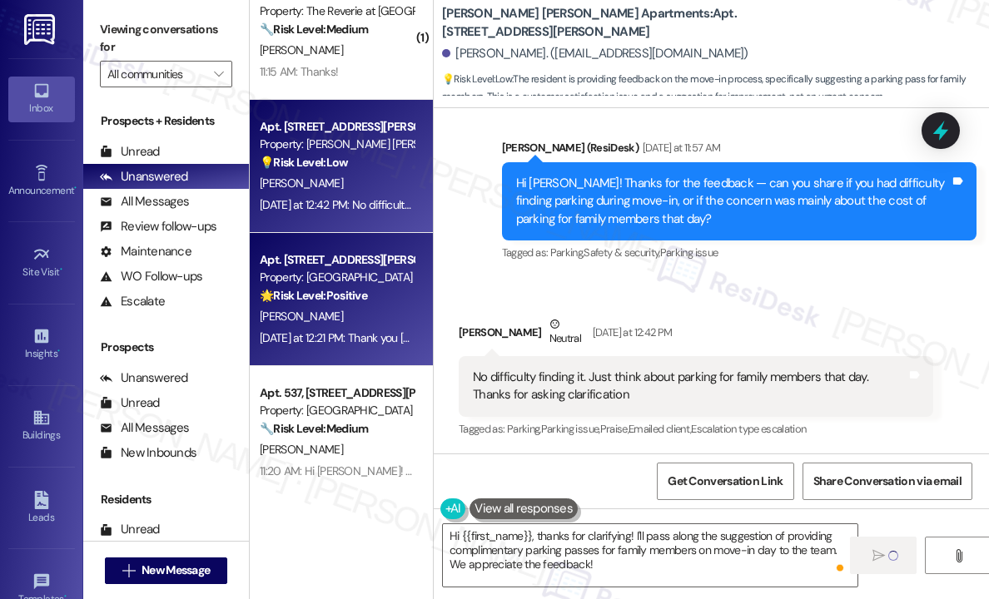
click at [359, 333] on div "Yesterday at 12:21 PM: Thank you Sarah, I sent my friend Rania yesterday and al…" at bounding box center [507, 337] width 494 height 15
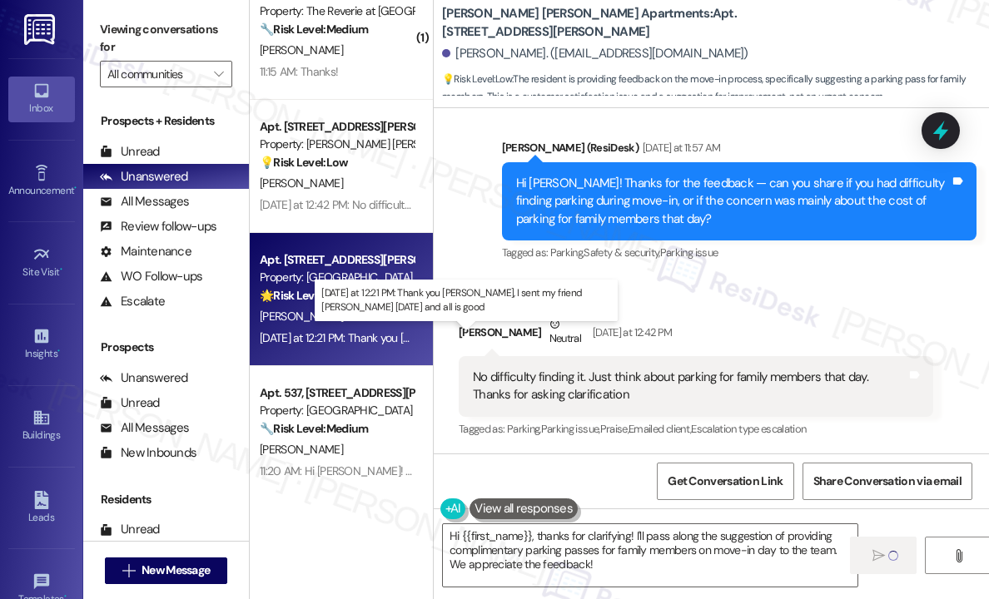
type textarea "Fetching suggested responses. Please feel free to read through the conversation…"
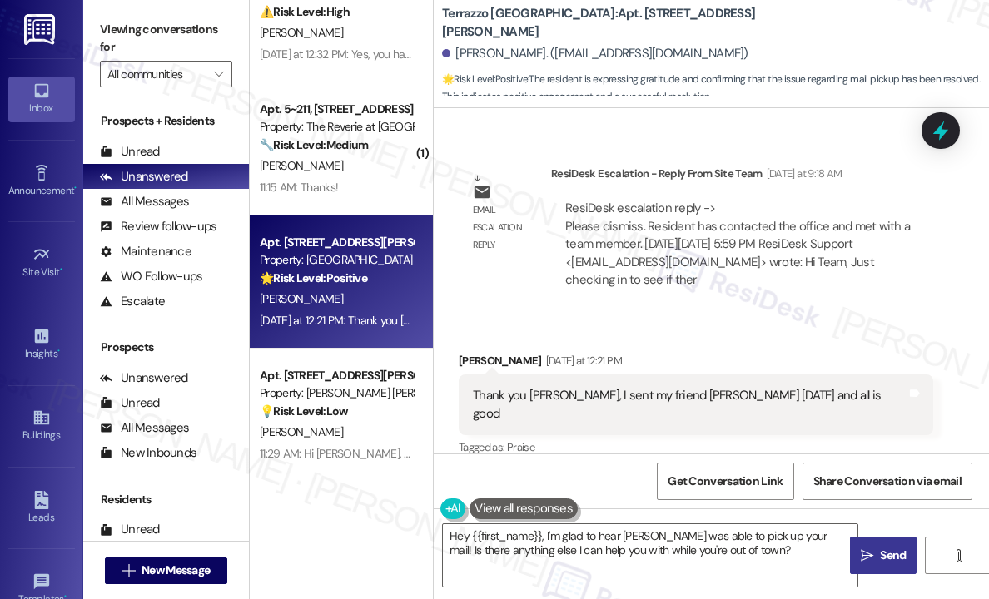
scroll to position [5484, 0]
click at [755, 554] on textarea "Hey {{first_name}}, I'm glad to hear Rania was able to pick up your mail! Is th…" at bounding box center [650, 555] width 414 height 62
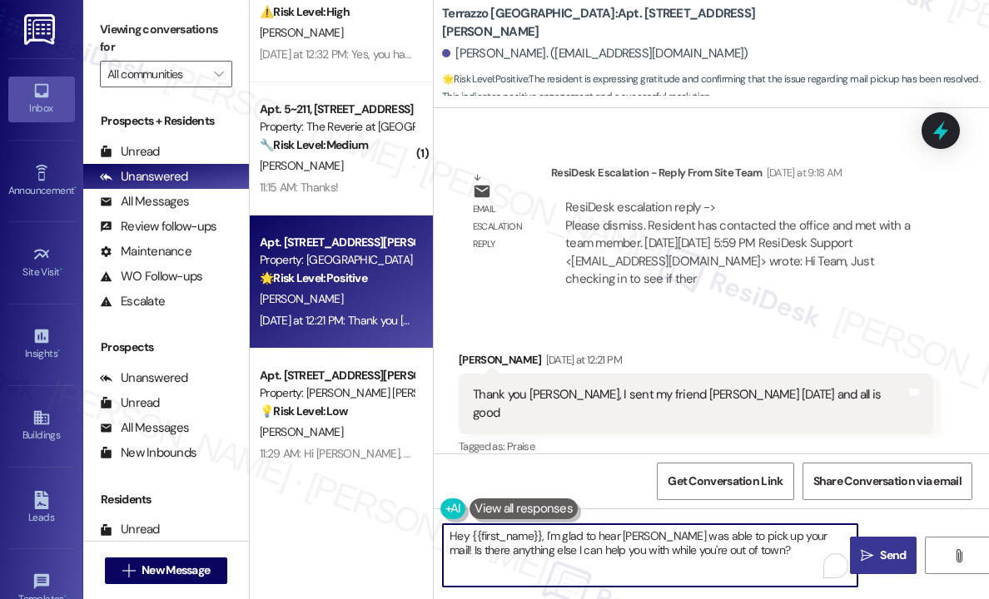
drag, startPoint x: 794, startPoint y: 536, endPoint x: 803, endPoint y: 554, distance: 20.5
click at [803, 554] on textarea "Hey {{first_name}}, I'm glad to hear Rania was able to pick up your mail! Is th…" at bounding box center [650, 555] width 414 height 62
type textarea "Hey {{first_name}}, I'm glad to hear Rania was able to pick up your mail!"
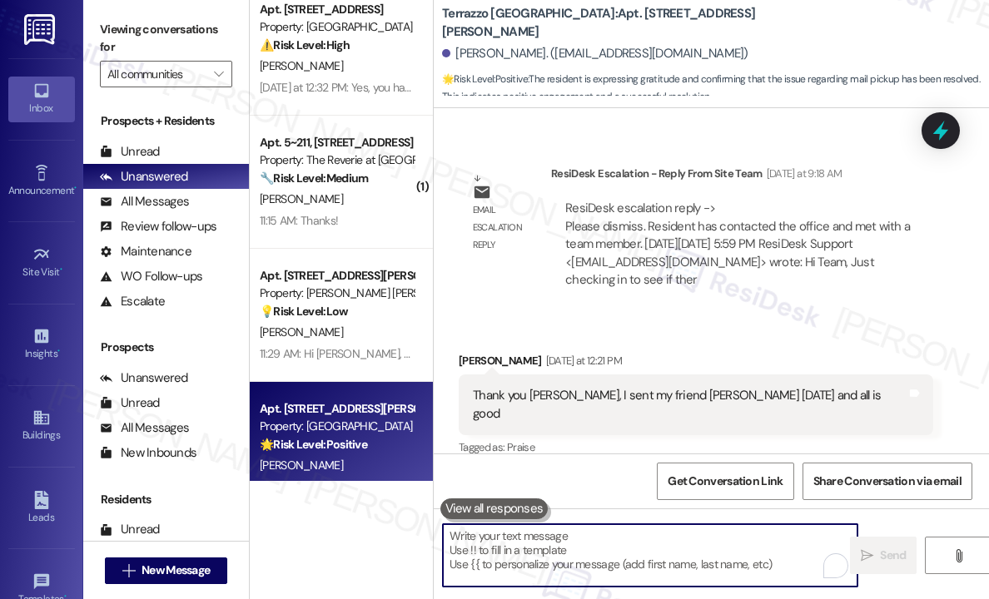
scroll to position [0, 0]
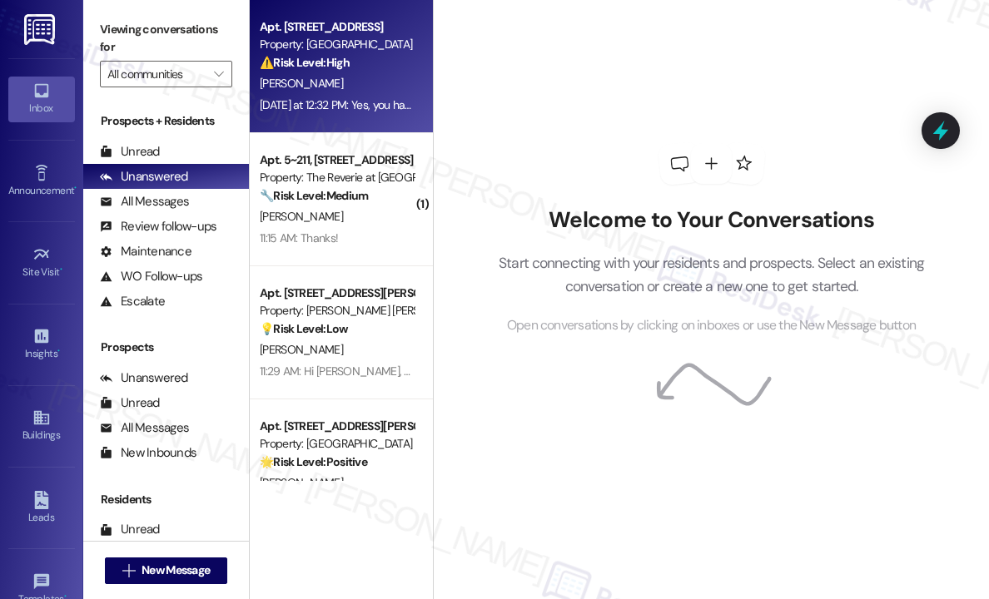
click at [367, 72] on div "⚠️ Risk Level: High The resident reports a window leak that occurs every time i…" at bounding box center [337, 62] width 154 height 17
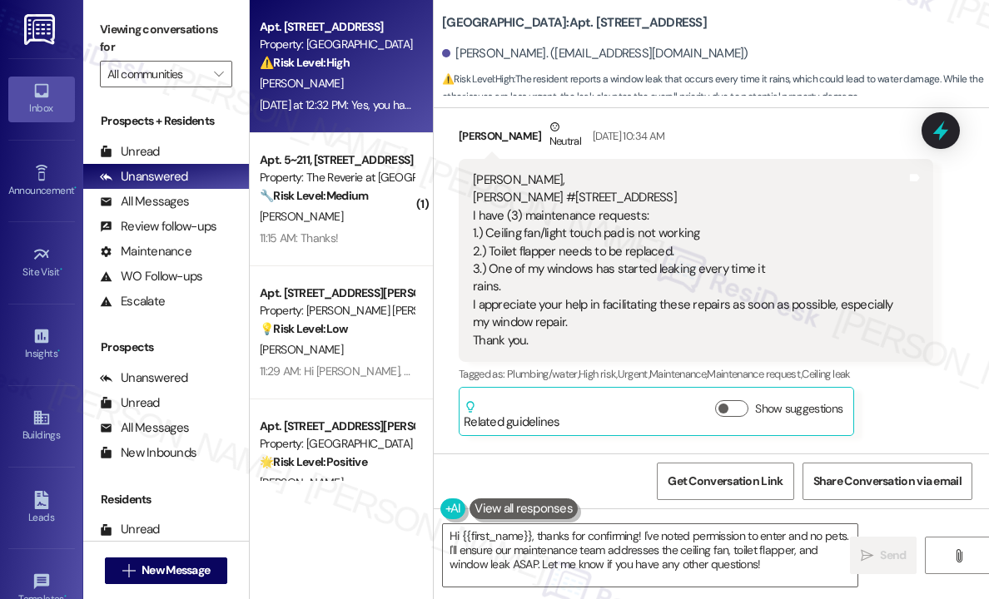
scroll to position [2429, 0]
drag, startPoint x: 704, startPoint y: 232, endPoint x: 487, endPoint y: 229, distance: 217.2
click at [487, 229] on div "[PERSON_NAME], [PERSON_NAME] #538 Park Central I have (3) maintenance requests:…" at bounding box center [690, 261] width 434 height 178
copy div "Ceiling fan/light touch pad is not working"
drag, startPoint x: 672, startPoint y: 249, endPoint x: 492, endPoint y: 245, distance: 180.6
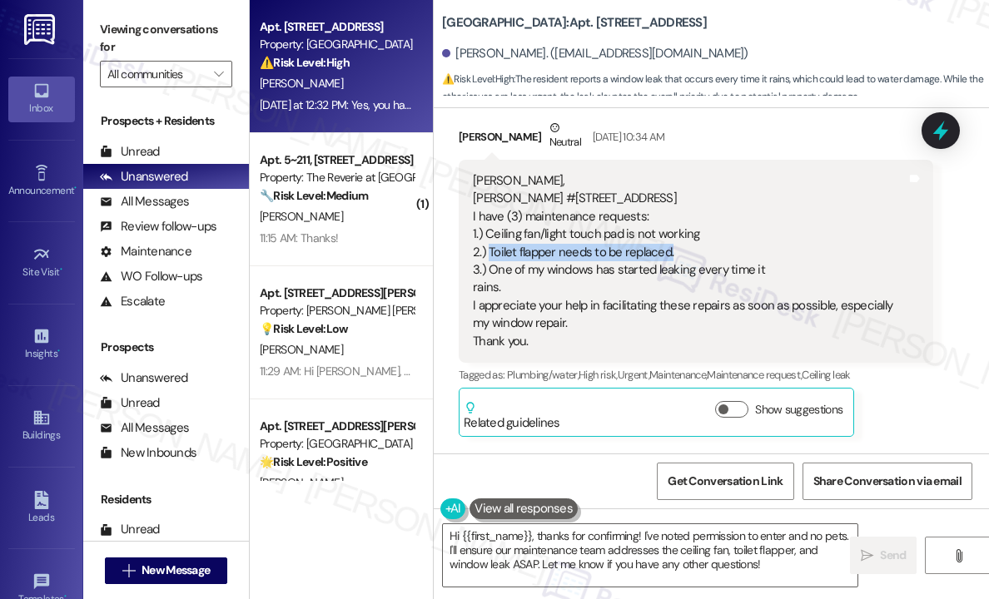
click at [489, 245] on div "[PERSON_NAME], [PERSON_NAME] #538 Park Central I have (3) maintenance requests:…" at bounding box center [690, 261] width 434 height 178
copy div "Toilet flapper needs to be replaced."
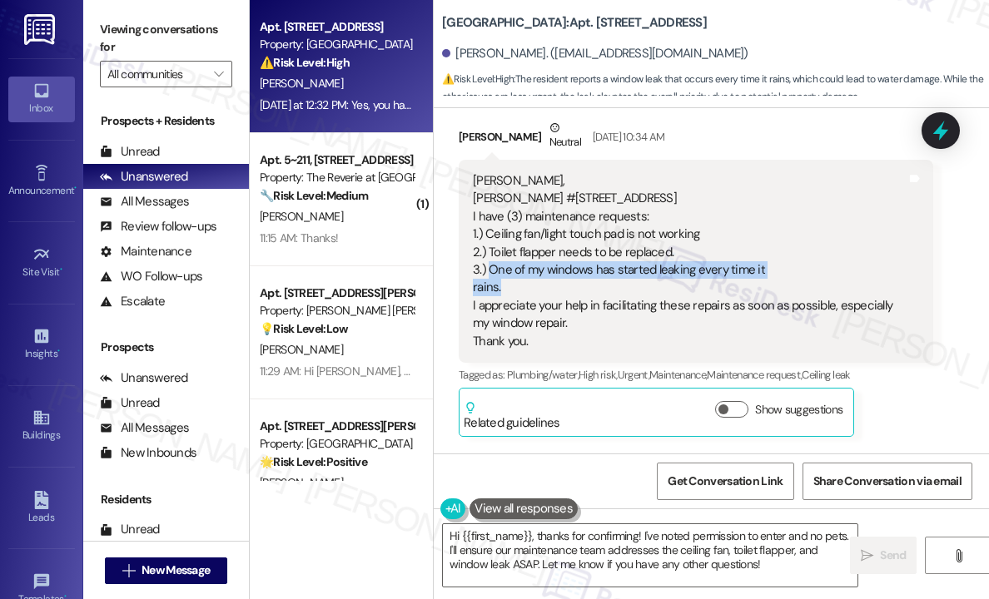
drag, startPoint x: 509, startPoint y: 281, endPoint x: 492, endPoint y: 269, distance: 21.5
click at [492, 269] on div "[PERSON_NAME], [PERSON_NAME] #538 Park Central I have (3) maintenance requests:…" at bounding box center [690, 261] width 434 height 178
copy div "One of my windows has started leaking every time it rains."
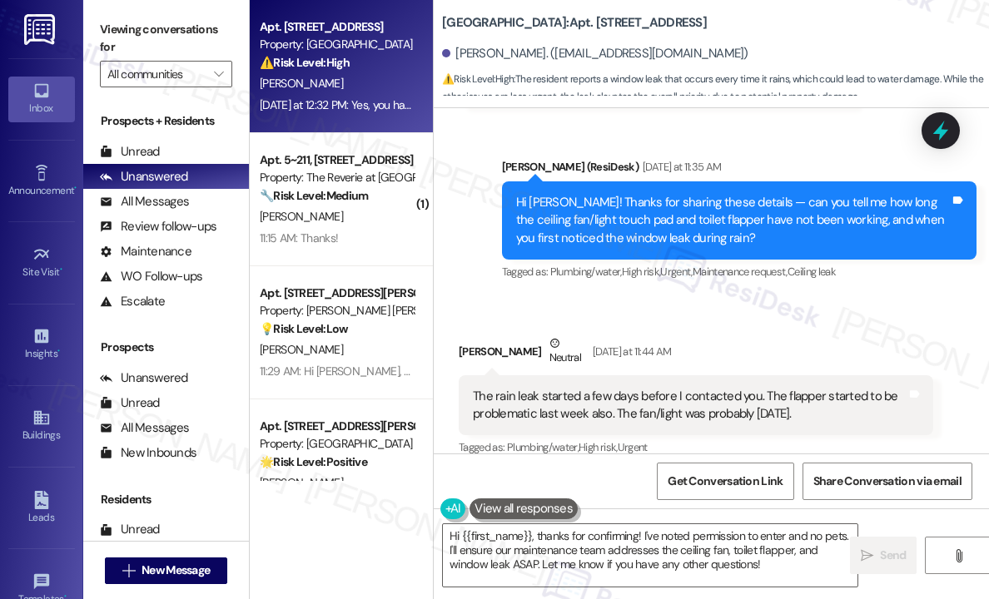
scroll to position [2762, 0]
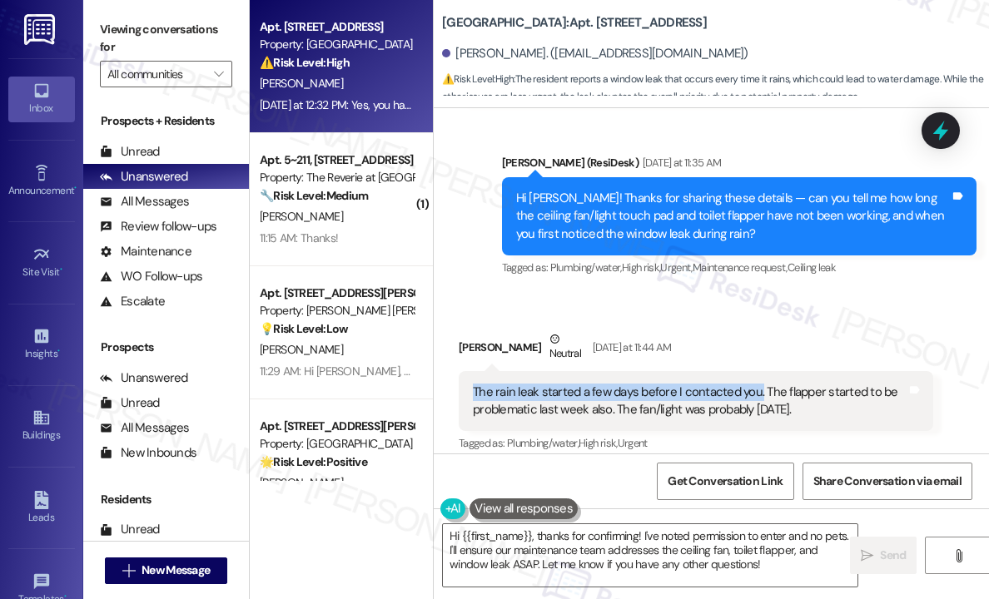
drag, startPoint x: 758, startPoint y: 393, endPoint x: 469, endPoint y: 389, distance: 288.8
click at [471, 392] on div "The rain leak started a few days before I contacted you. The flapper started to…" at bounding box center [689, 402] width 437 height 36
copy div "The rain leak started a few days before I contacted you."
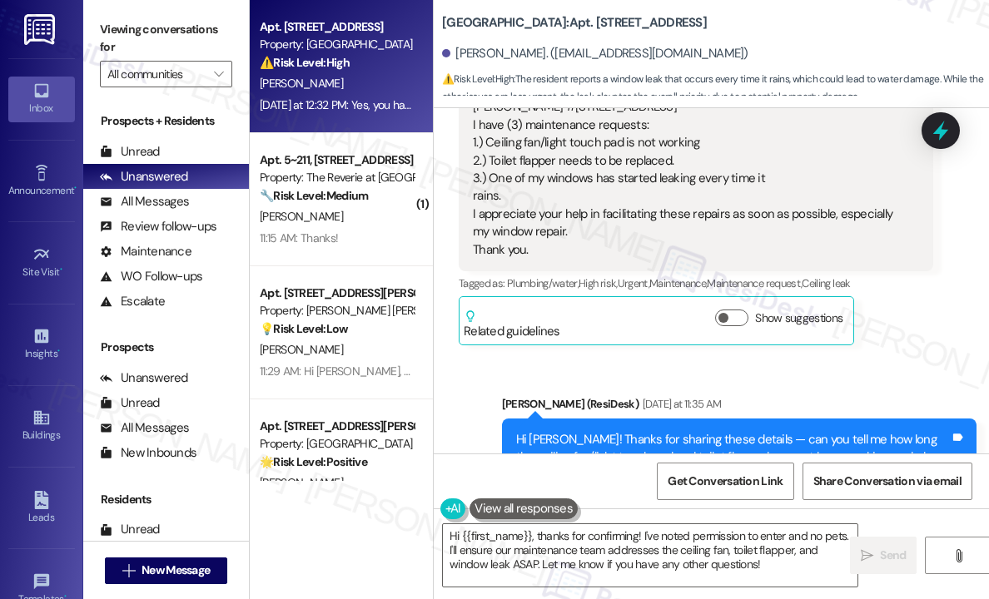
scroll to position [2512, 0]
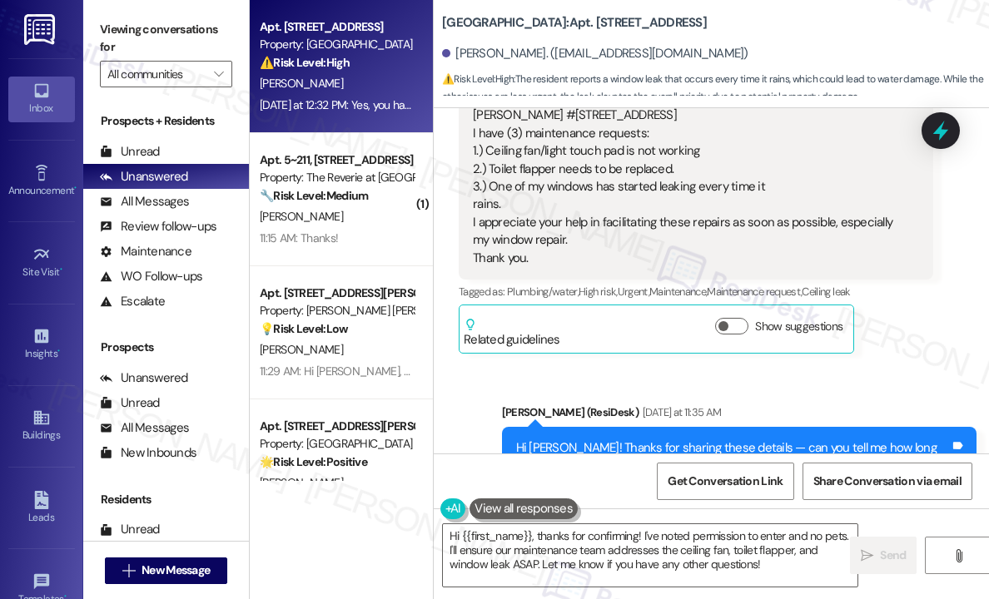
click at [733, 172] on div "[PERSON_NAME], [PERSON_NAME] #538 Park Central I have (3) maintenance requests:…" at bounding box center [690, 178] width 434 height 178
drag, startPoint x: 588, startPoint y: 202, endPoint x: 489, endPoint y: 185, distance: 100.5
click at [489, 185] on div "[PERSON_NAME], [PERSON_NAME] #538 Park Central I have (3) maintenance requests:…" at bounding box center [690, 178] width 434 height 178
copy div "One of my windows has started leaking every time it rains."
click at [642, 558] on textarea "Hi {{first_name}}, thanks for confirming! I've noted permission to enter and no…" at bounding box center [650, 555] width 414 height 62
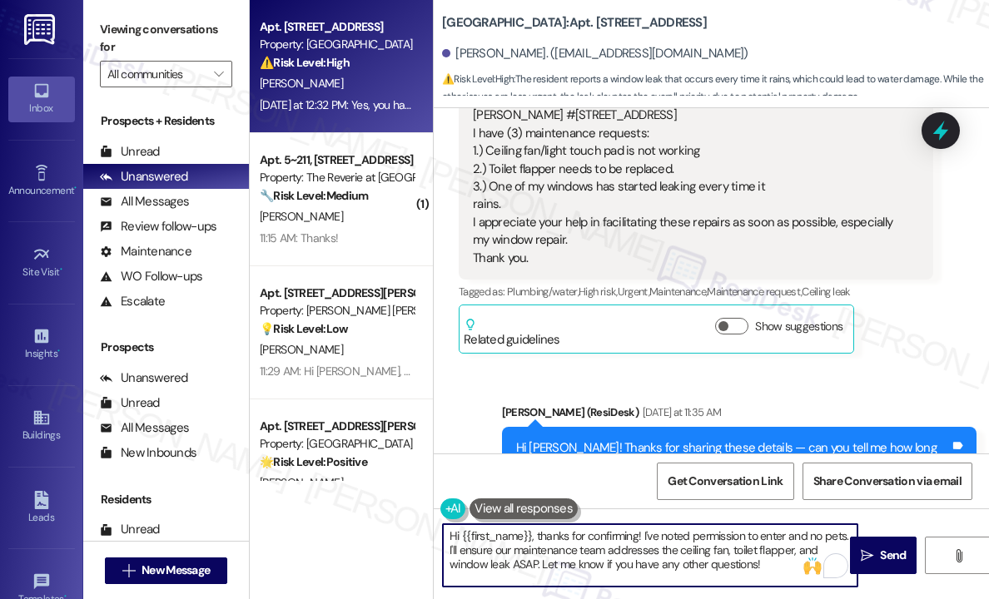
drag, startPoint x: 532, startPoint y: 537, endPoint x: 774, endPoint y: 567, distance: 244.1
click at [776, 570] on textarea "Hi {{first_name}}, thanks for confirming! I've noted permission to enter and no…" at bounding box center [650, 555] width 414 height 62
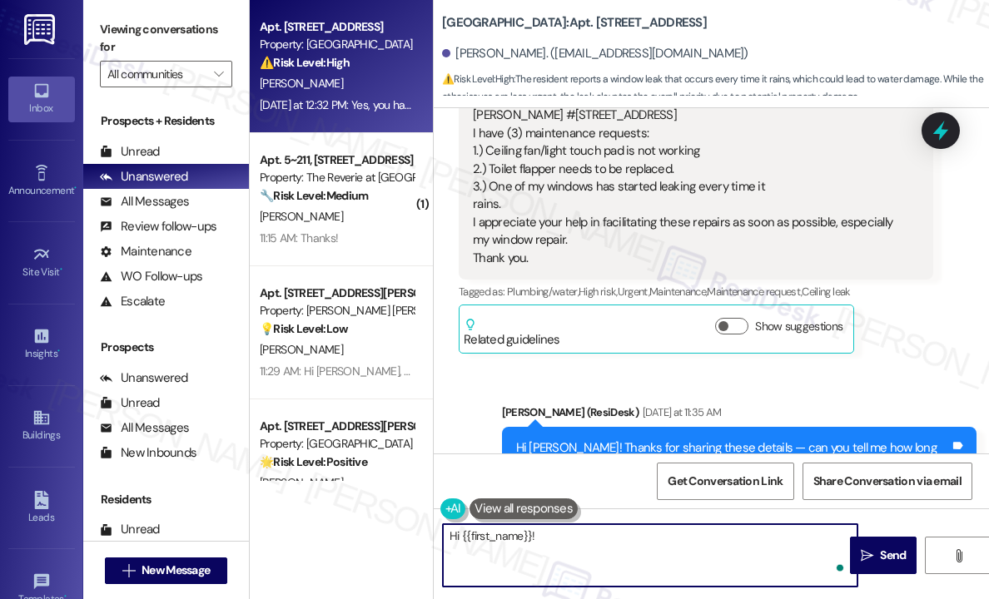
paste textarea "I’ve submitted work orders for the toilet flapper and the ceiling fan. Can you …"
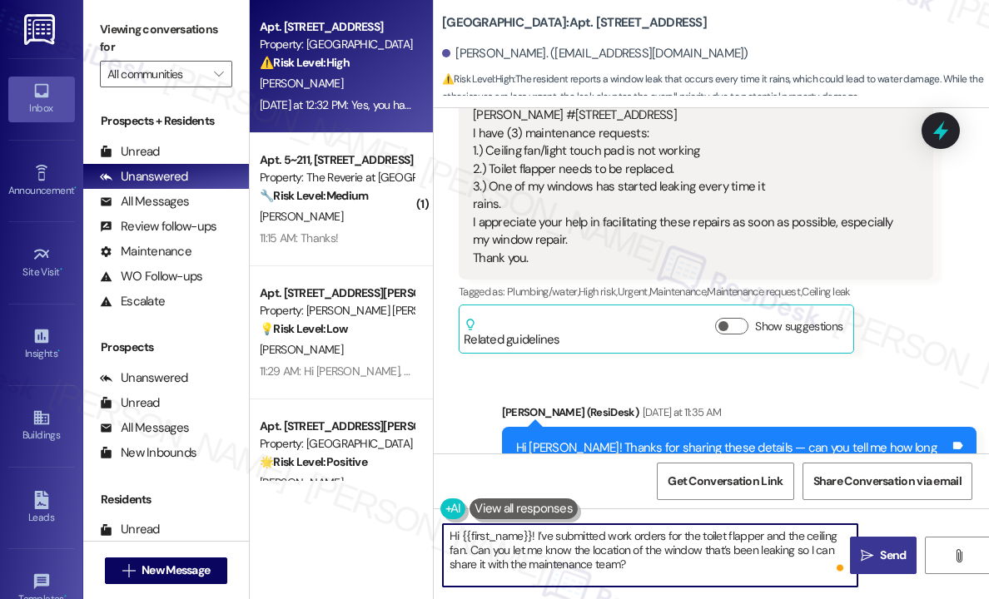
type textarea "Hi {{first_name}}! I’ve submitted work orders for the toilet flapper and the ce…"
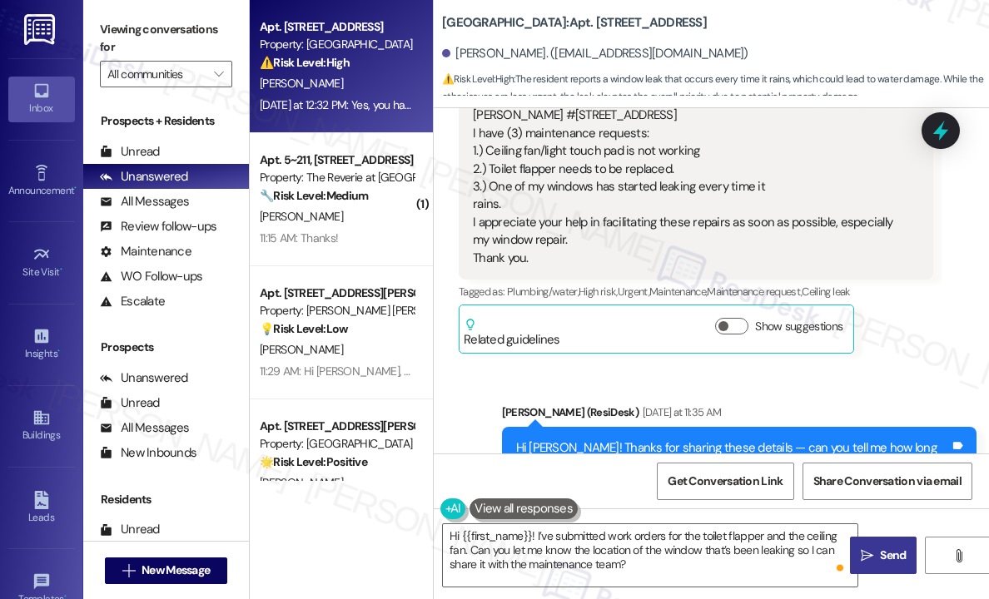
click at [886, 561] on span "Send" at bounding box center [893, 555] width 26 height 17
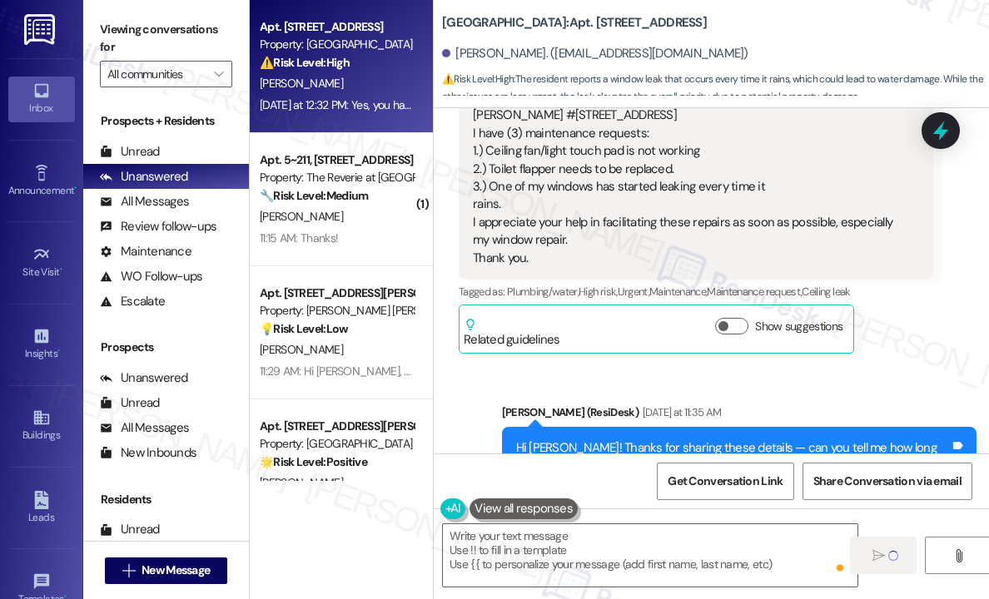
type textarea "Fetching suggested responses. Please feel free to read through the conversation…"
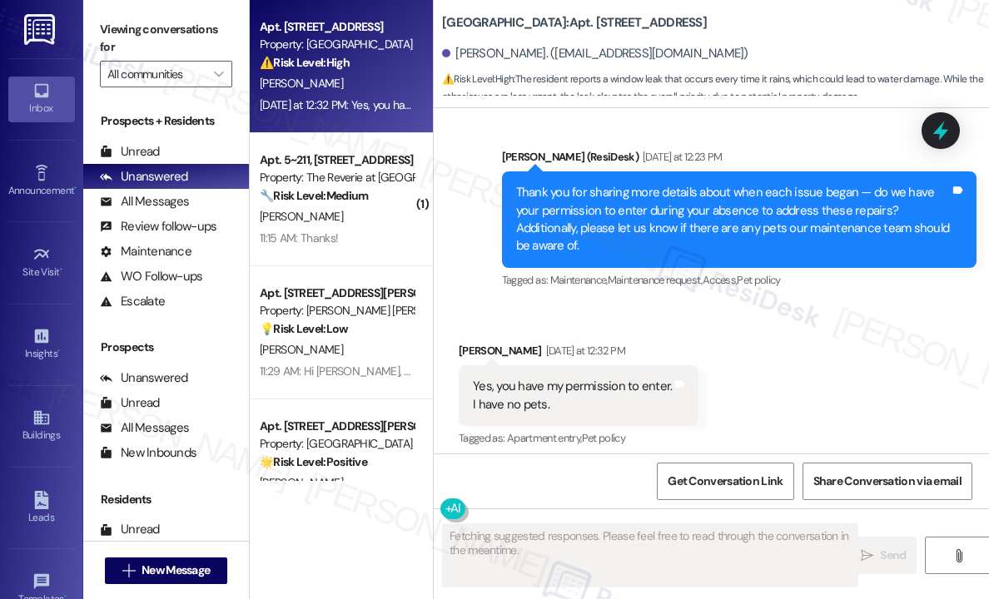
scroll to position [3177, 0]
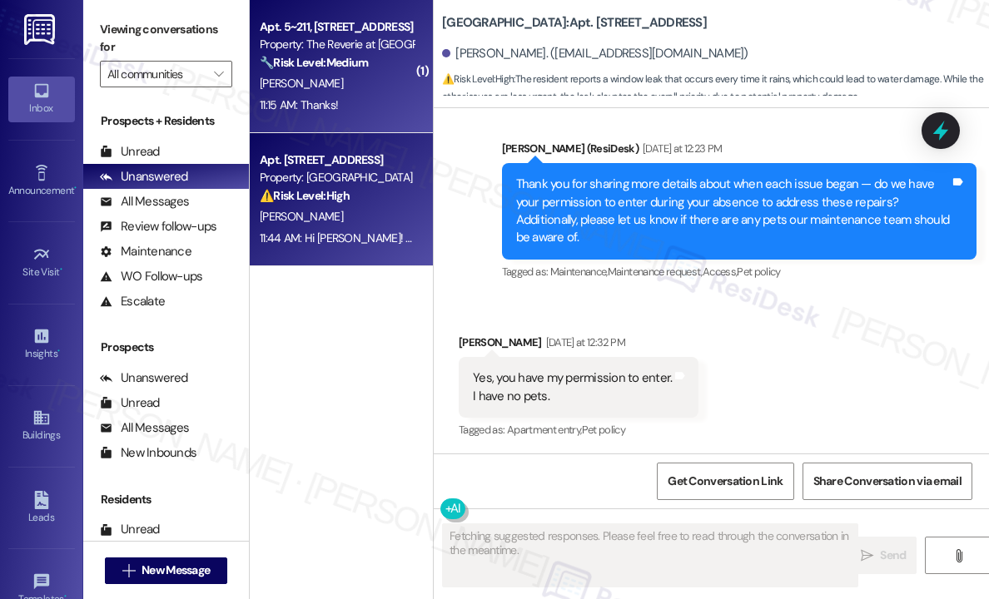
click at [378, 82] on div "[PERSON_NAME]" at bounding box center [336, 83] width 157 height 21
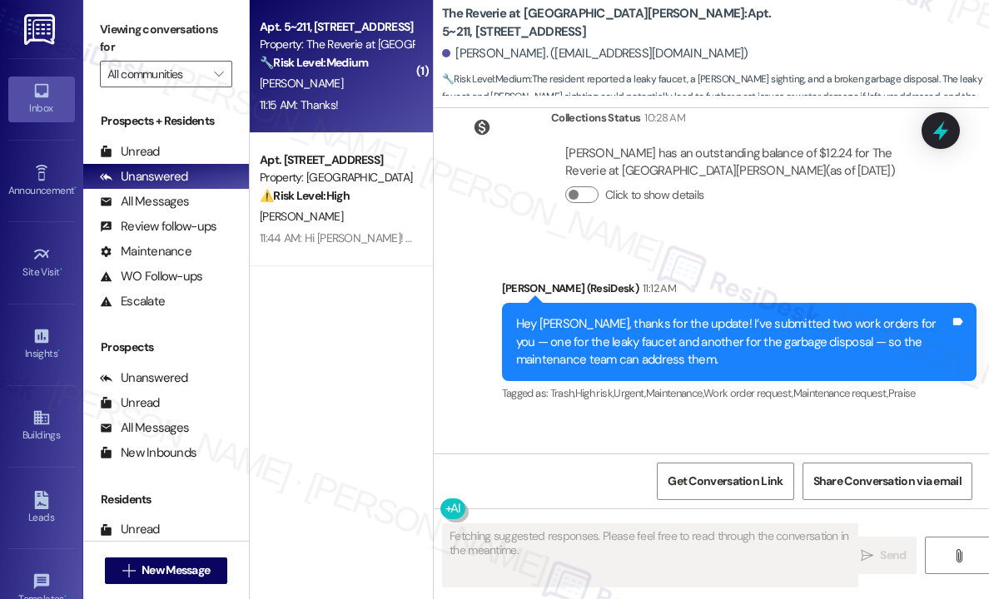
scroll to position [7481, 0]
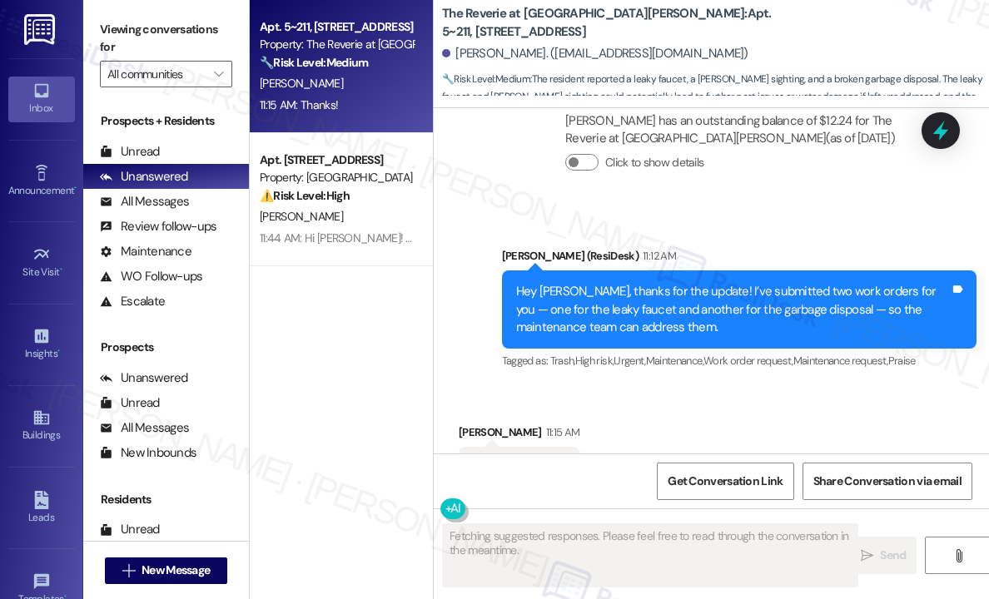
click at [760, 386] on div "Received via SMS [PERSON_NAME] 11:15 AM Thanks! Tags and notes Tagged as: Prais…" at bounding box center [711, 456] width 555 height 141
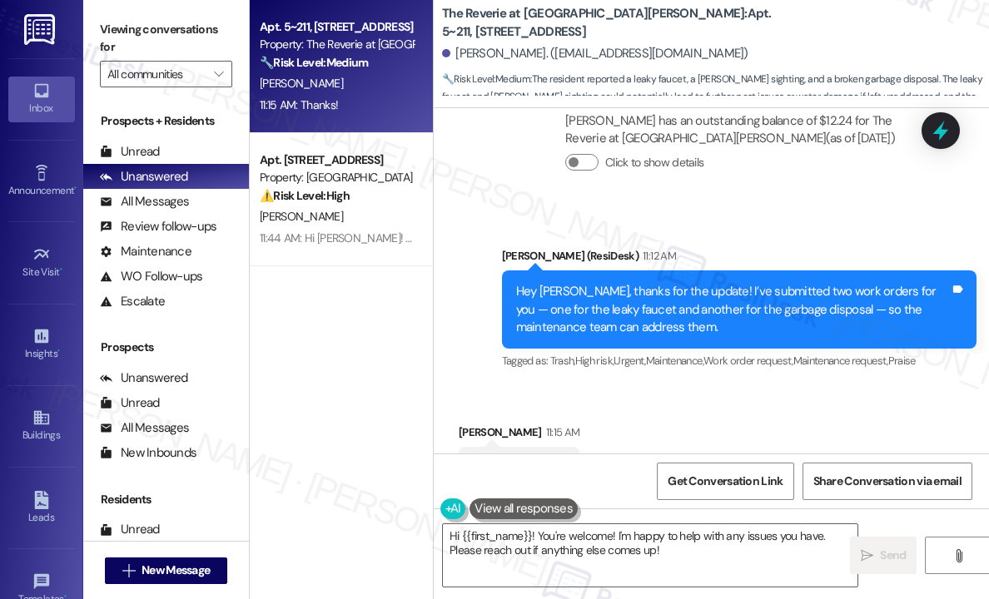
scroll to position [7481, 0]
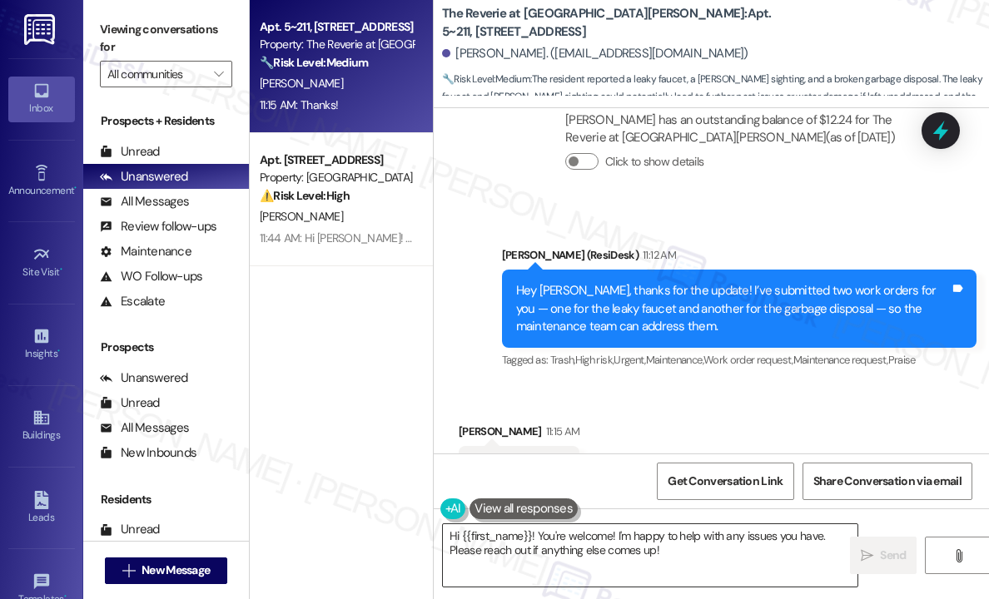
click at [695, 552] on textarea "Hi {{first_name}}! You're welcome! I'm happy to help with any issues you have. …" at bounding box center [650, 555] width 414 height 62
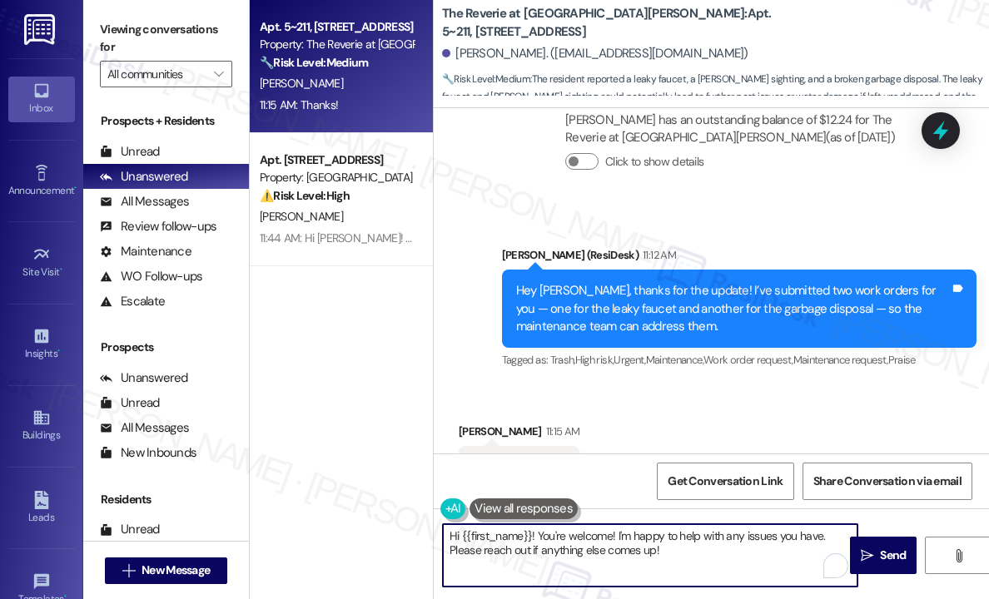
click at [698, 552] on textarea "Hi {{first_name}}! You're welcome! I'm happy to help with any issues you have. …" at bounding box center [650, 555] width 414 height 62
click at [538, 538] on textarea "Hi {{first_name}}! You're welcome! I'm happy to help with any issues you have. …" at bounding box center [650, 555] width 414 height 62
type textarea "You're welcome! I'm happy to help with any issues you have. Please reach out if…"
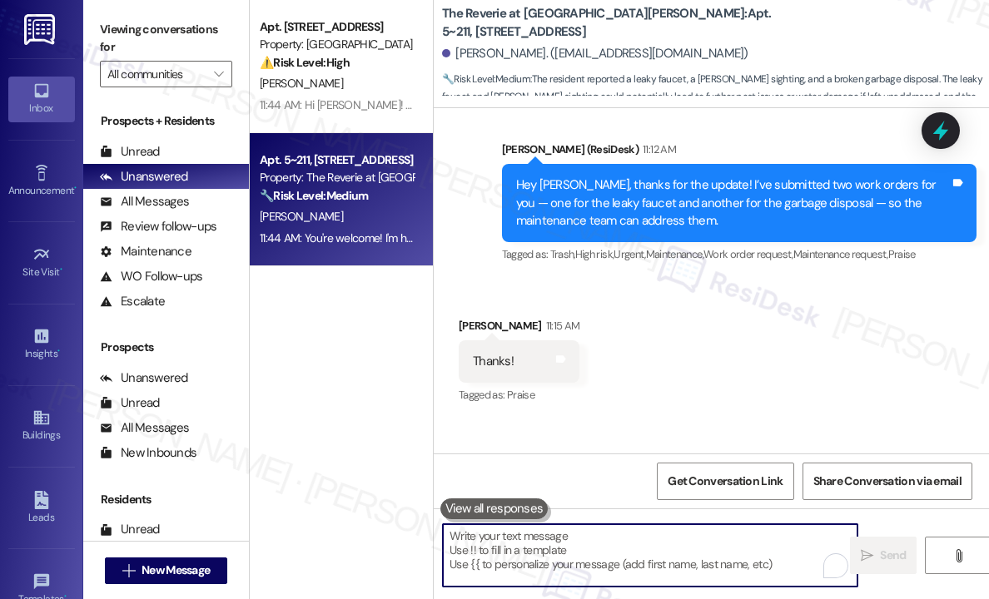
scroll to position [7615, 0]
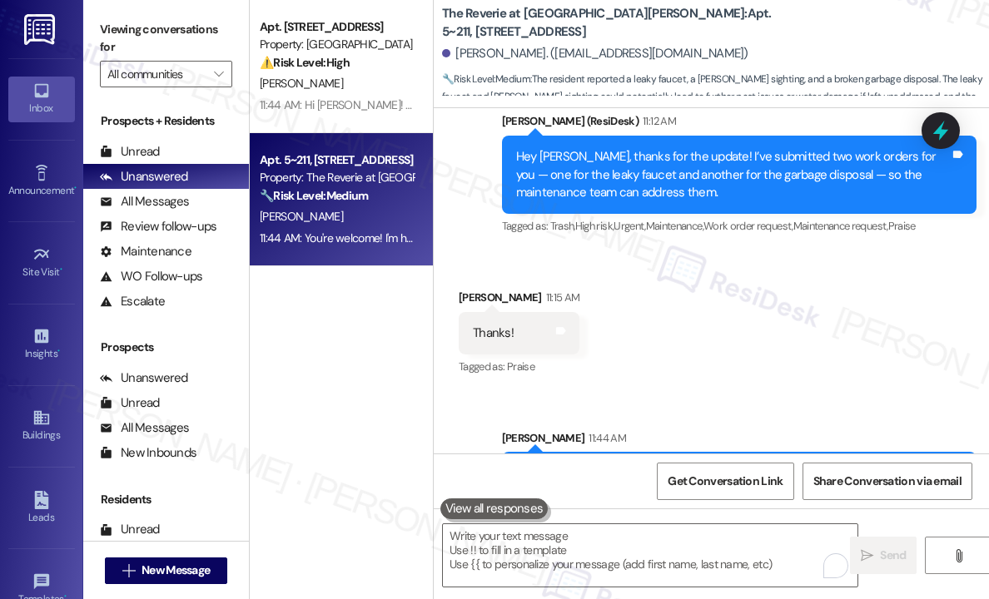
click at [747, 269] on div "Received via SMS [PERSON_NAME] 11:15 AM Thanks! Tags and notes Tagged as: Prais…" at bounding box center [711, 321] width 555 height 141
